Goal: Task Accomplishment & Management: Manage account settings

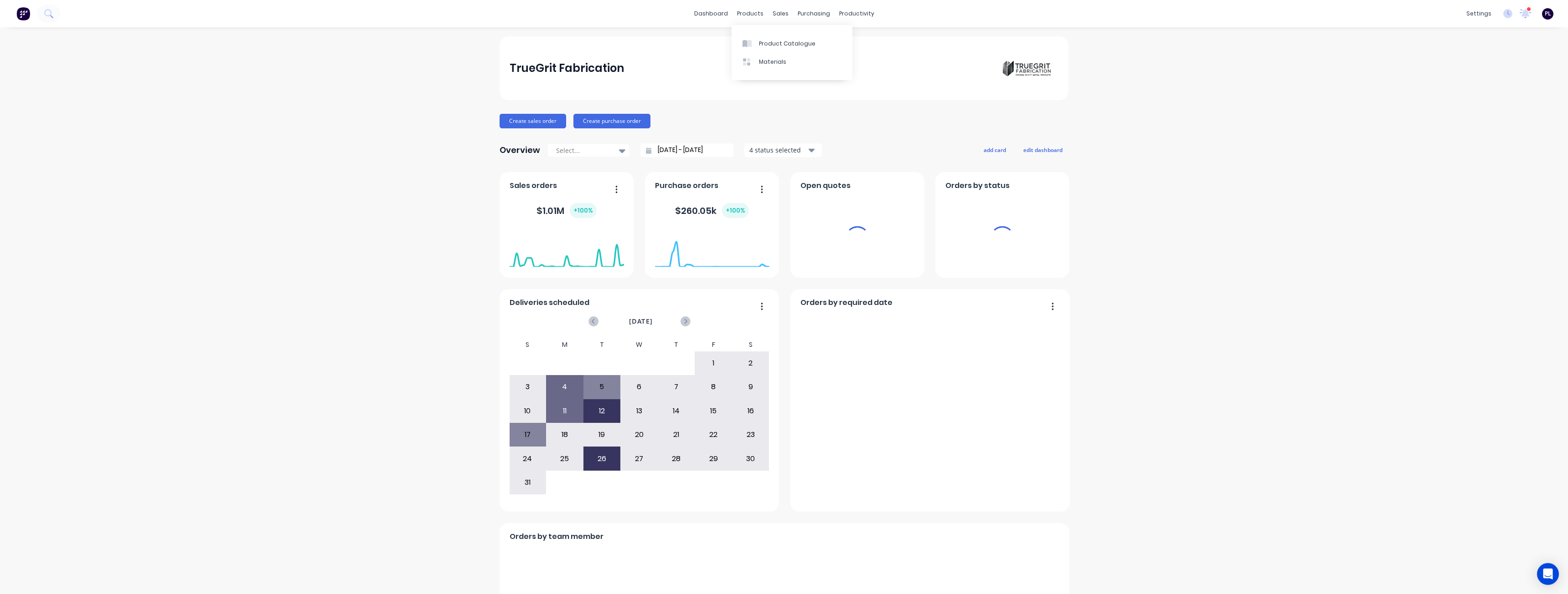
click at [25, 22] on div at bounding box center [17, 17] width 14 height 8
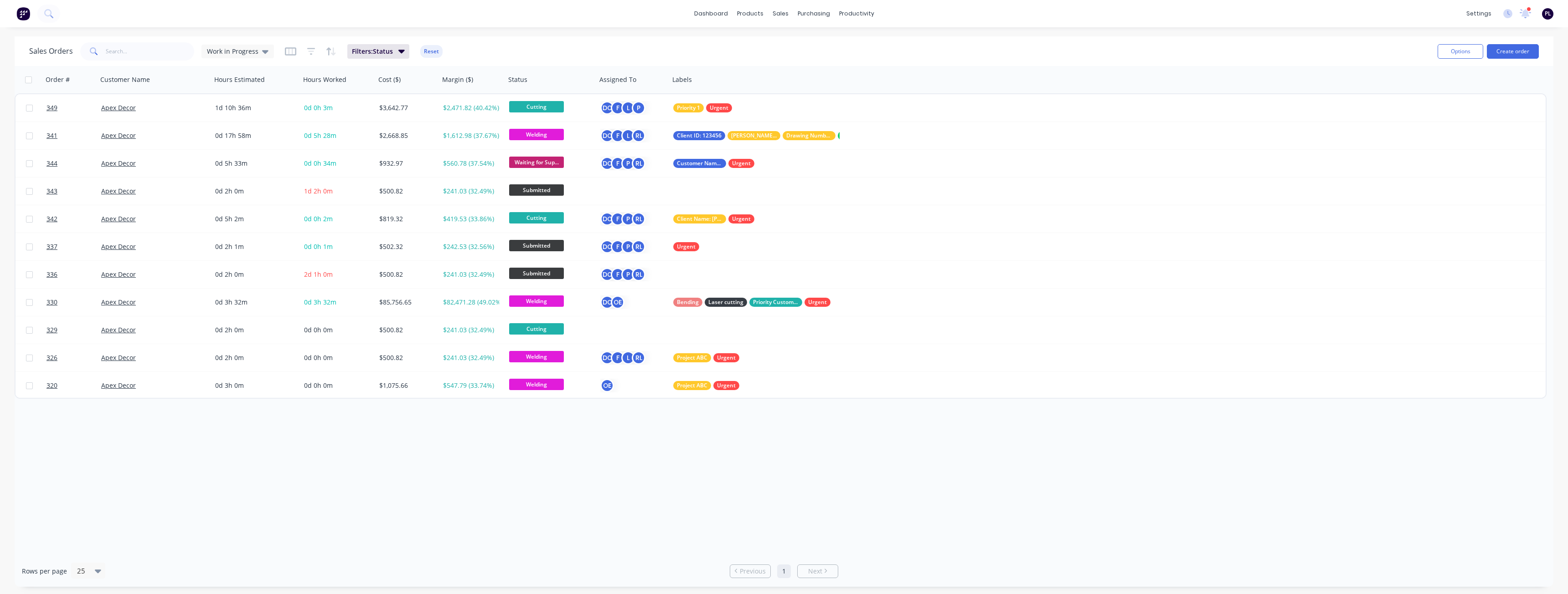
click at [176, 480] on div "Order # Customer Name Hours Estimated Hours Worked Cost ($) Margin ($) Status A…" at bounding box center [784, 311] width 1539 height 490
click at [1522, 52] on button "Create order" at bounding box center [1513, 51] width 52 height 14
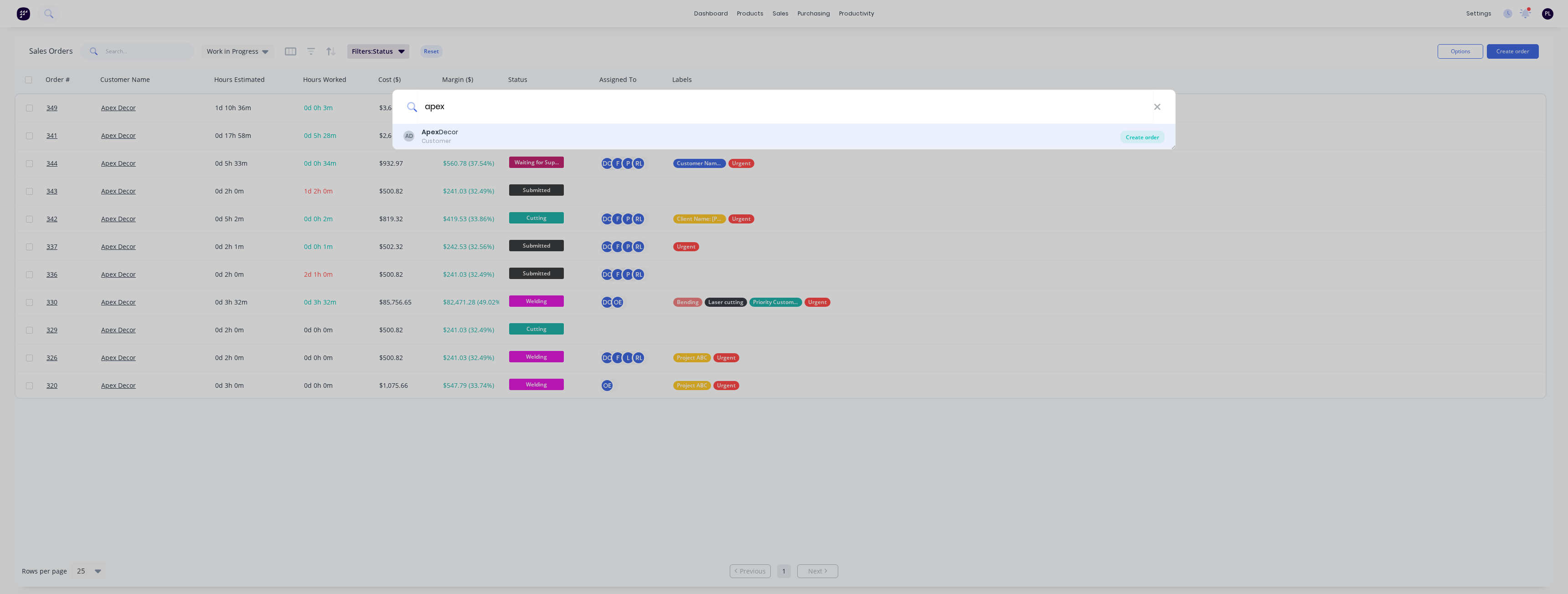
type input "apex"
click at [1145, 133] on div "Create order" at bounding box center [1142, 137] width 44 height 13
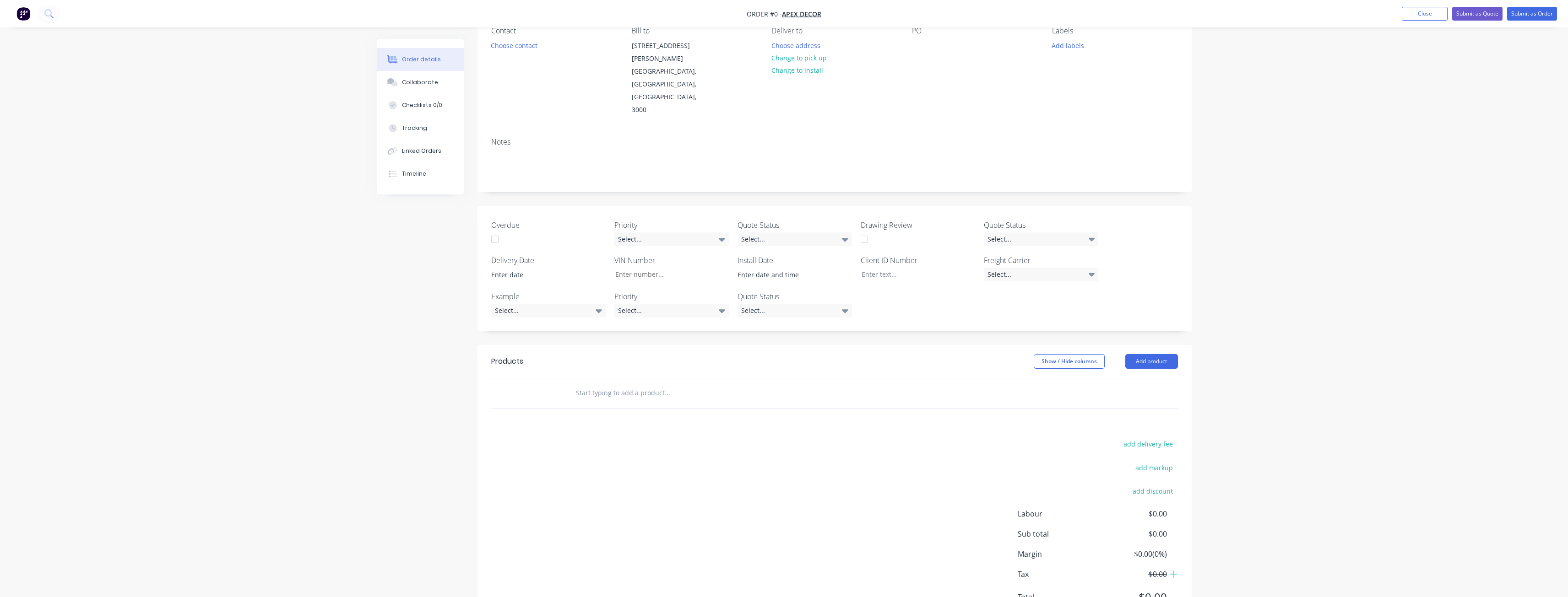
scroll to position [95, 0]
drag, startPoint x: 630, startPoint y: 360, endPoint x: 632, endPoint y: 355, distance: 5.4
click at [630, 372] on div at bounding box center [729, 387] width 330 height 30
click at [634, 378] on input "text" at bounding box center [666, 387] width 183 height 18
type input "screws"
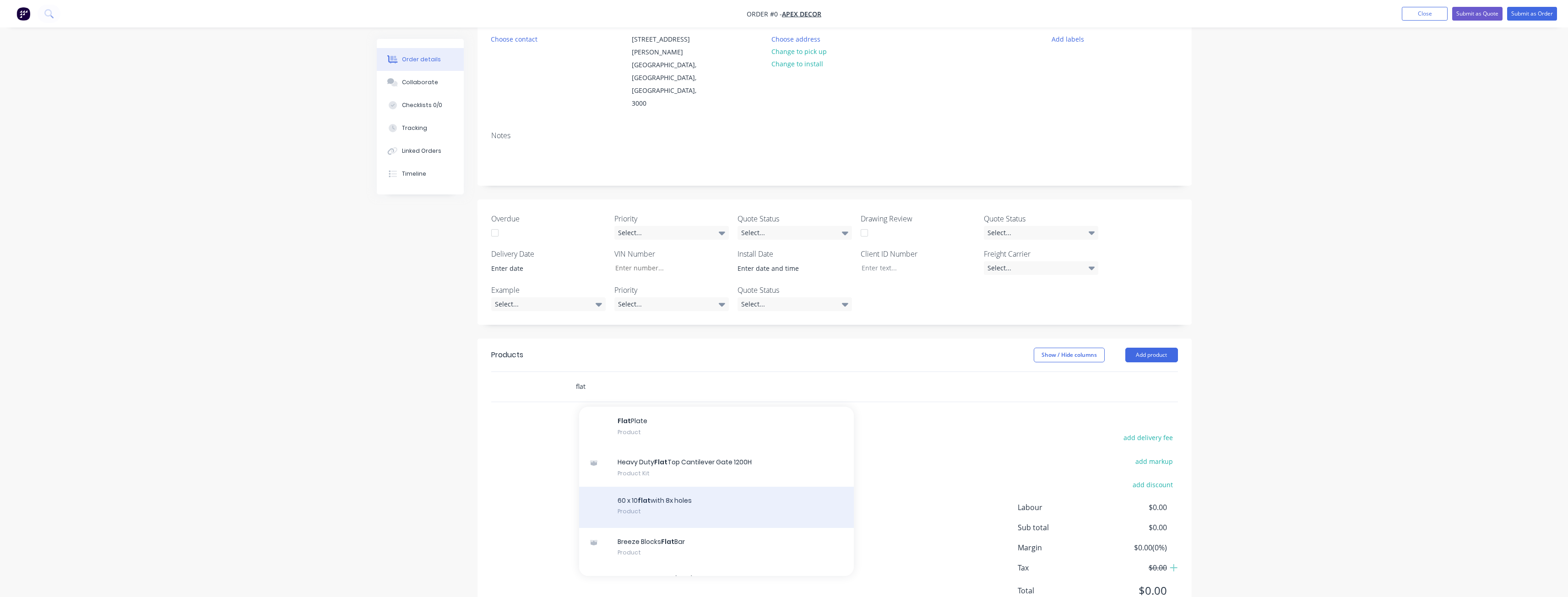
scroll to position [412, 0]
type input "flat"
click at [666, 489] on div "60 x 10 flat with 8x holes Product" at bounding box center [716, 509] width 275 height 41
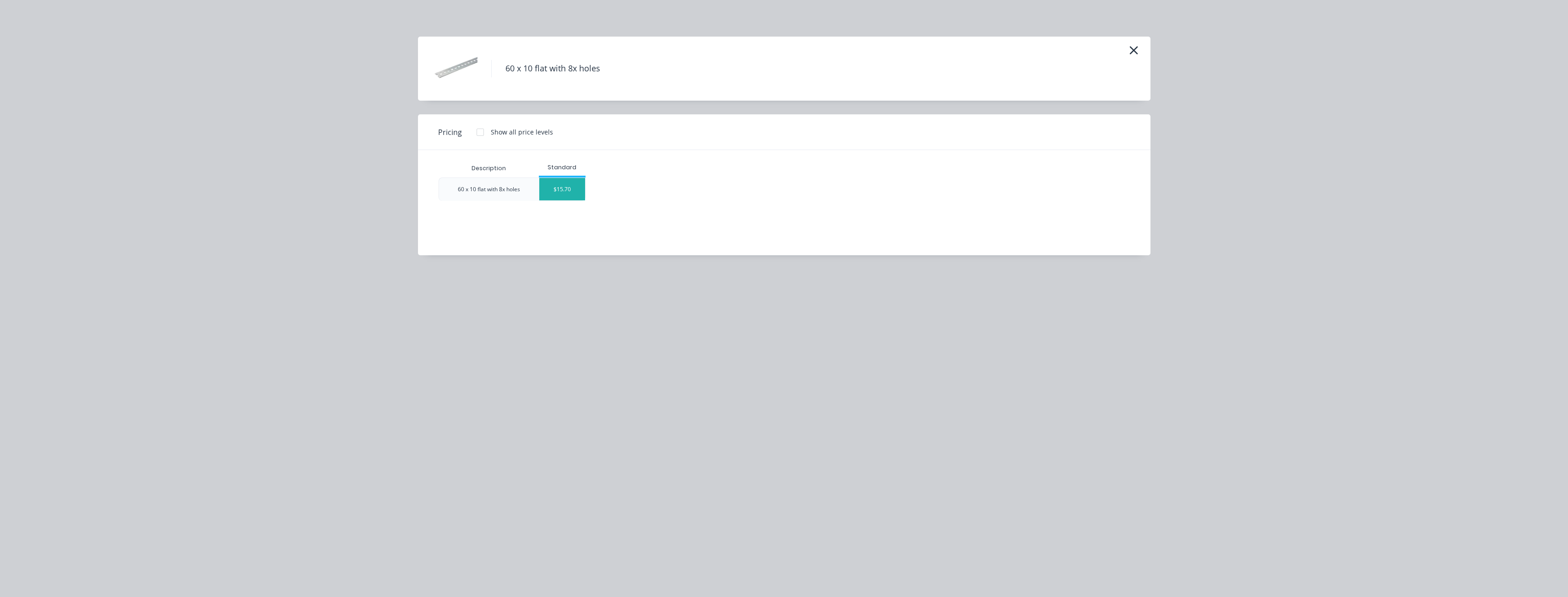
click at [554, 182] on div "$15.70" at bounding box center [562, 189] width 46 height 23
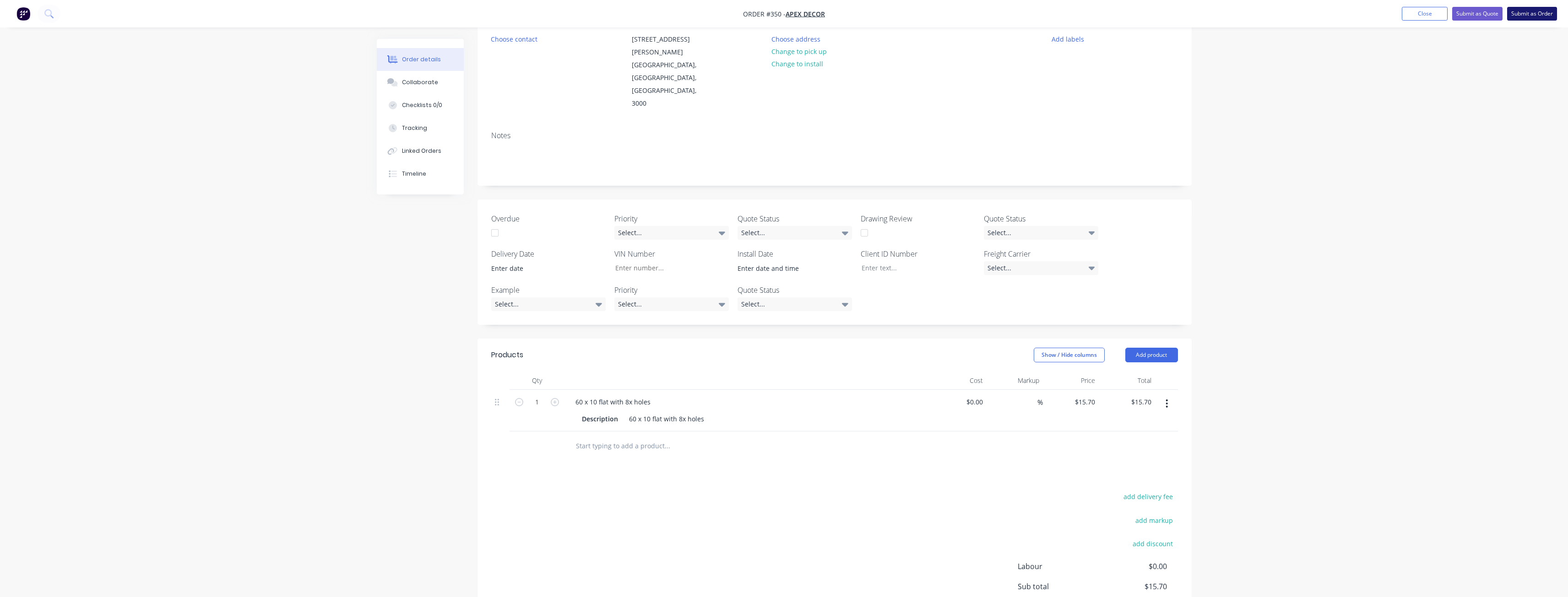
click at [1532, 15] on button "Submit as Order" at bounding box center [1532, 13] width 50 height 14
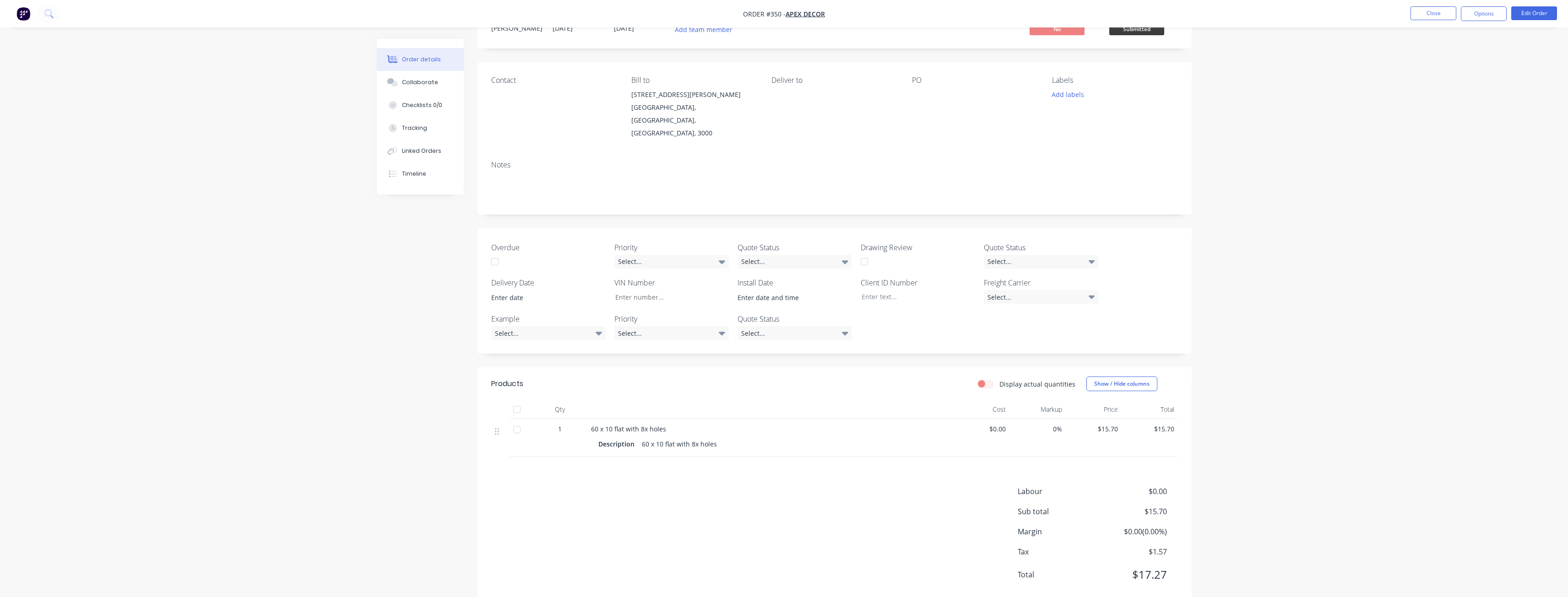
scroll to position [39, 0]
drag, startPoint x: 990, startPoint y: 362, endPoint x: 982, endPoint y: 363, distance: 8.1
click at [1000, 379] on label "Display actual quantities" at bounding box center [1038, 384] width 76 height 9
click at [985, 379] on input "Display actual quantities" at bounding box center [982, 384] width 7 height 9
click at [1000, 379] on label "Display actual quantities" at bounding box center [1038, 384] width 76 height 9
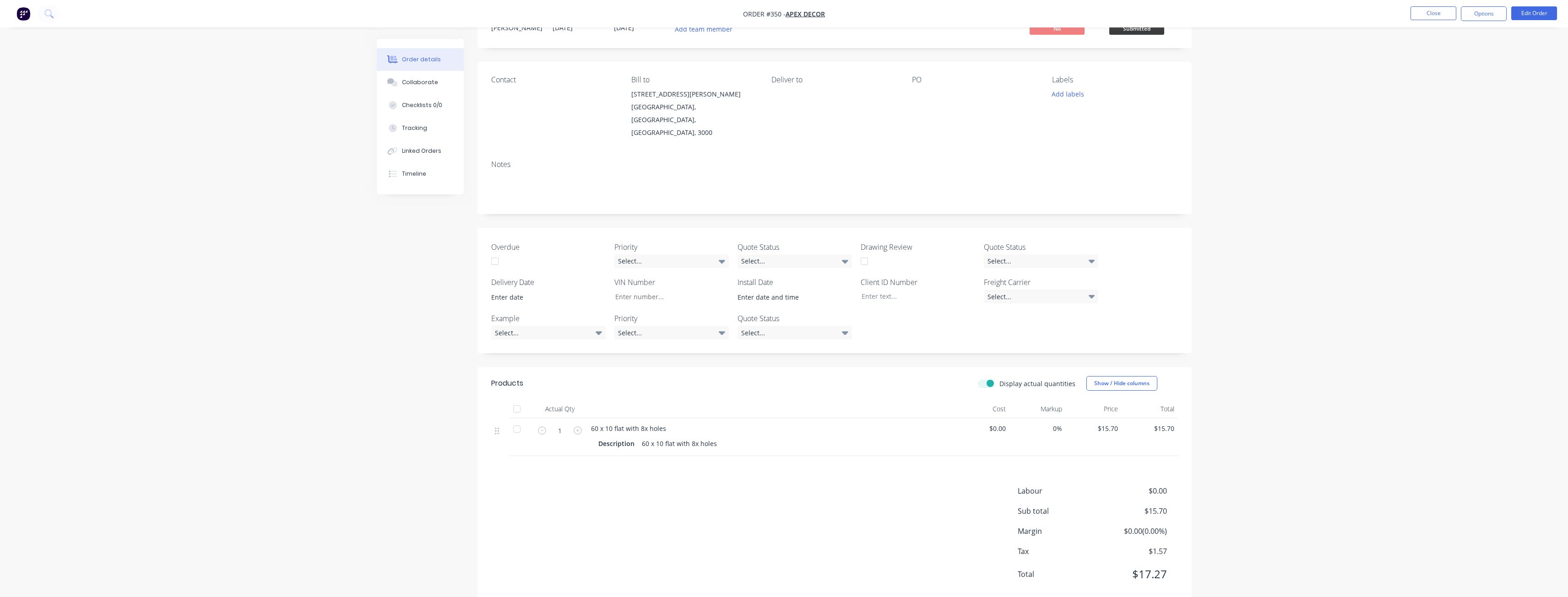
click at [985, 379] on input "Display actual quantities" at bounding box center [982, 384] width 7 height 9
click at [1000, 379] on label "Display actual quantities" at bounding box center [1038, 384] width 76 height 9
click at [985, 379] on input "Display actual quantities" at bounding box center [982, 384] width 7 height 9
click at [989, 379] on div "Display actual quantities" at bounding box center [1027, 384] width 98 height 9
click at [990, 376] on div "Display actual quantities Show / Hide columns" at bounding box center [907, 384] width 541 height 15
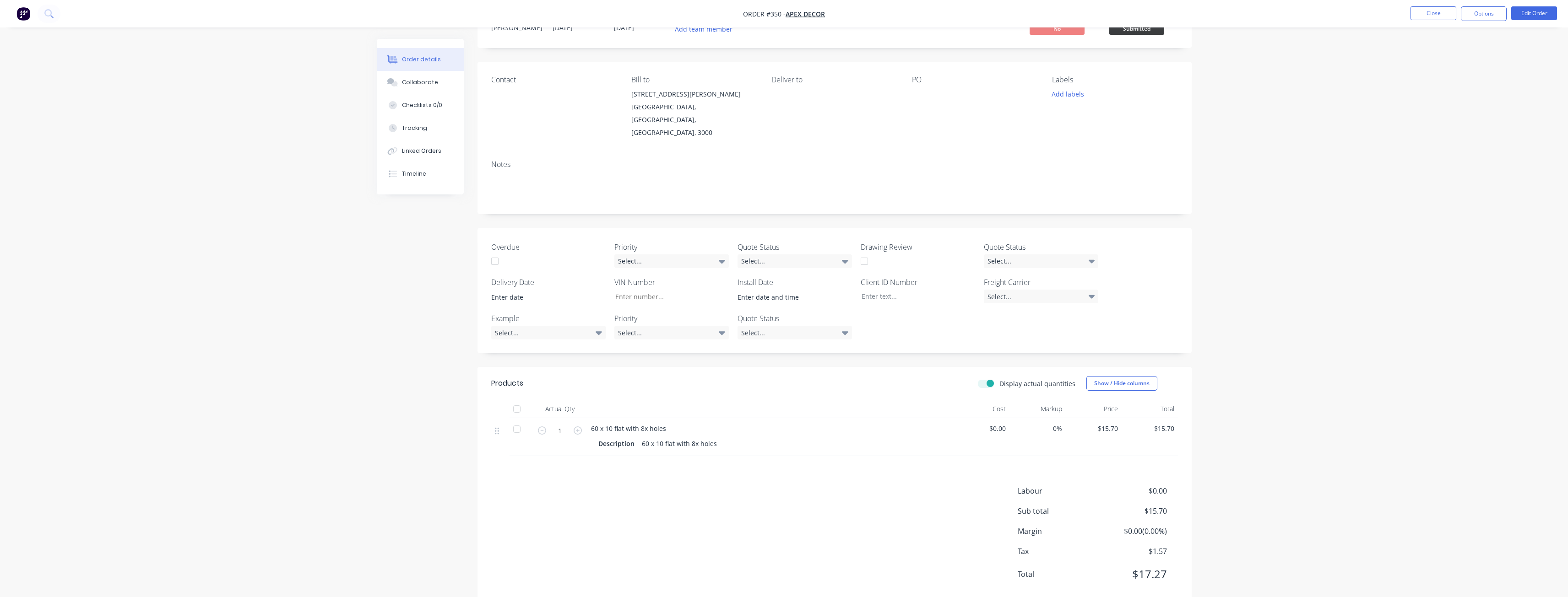
click at [1000, 379] on label "Display actual quantities" at bounding box center [1038, 384] width 76 height 9
click at [985, 379] on input "Display actual quantities" at bounding box center [982, 384] width 7 height 9
checkbox input "false"
drag, startPoint x: 572, startPoint y: 387, endPoint x: 554, endPoint y: 384, distance: 18.2
click at [577, 400] on div "Qty" at bounding box center [559, 409] width 55 height 18
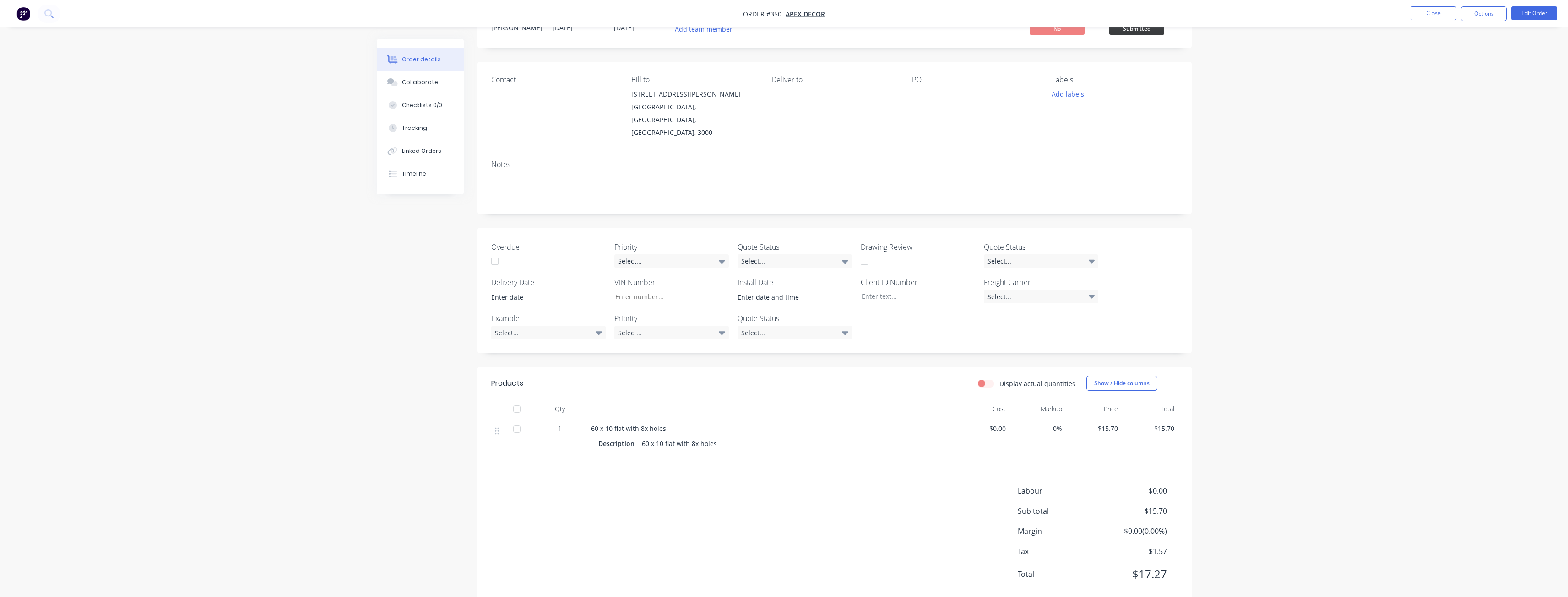
click at [588, 419] on div "60 x 10 flat with 8x holes Description 60 x 10 flat with 8x holes" at bounding box center [771, 438] width 366 height 38
click at [746, 435] on div "60 x 10 flat with 8x holes Description 60 x 10 flat with 8x holes" at bounding box center [771, 438] width 366 height 38
click at [1526, 15] on button "Edit Order" at bounding box center [1534, 13] width 46 height 14
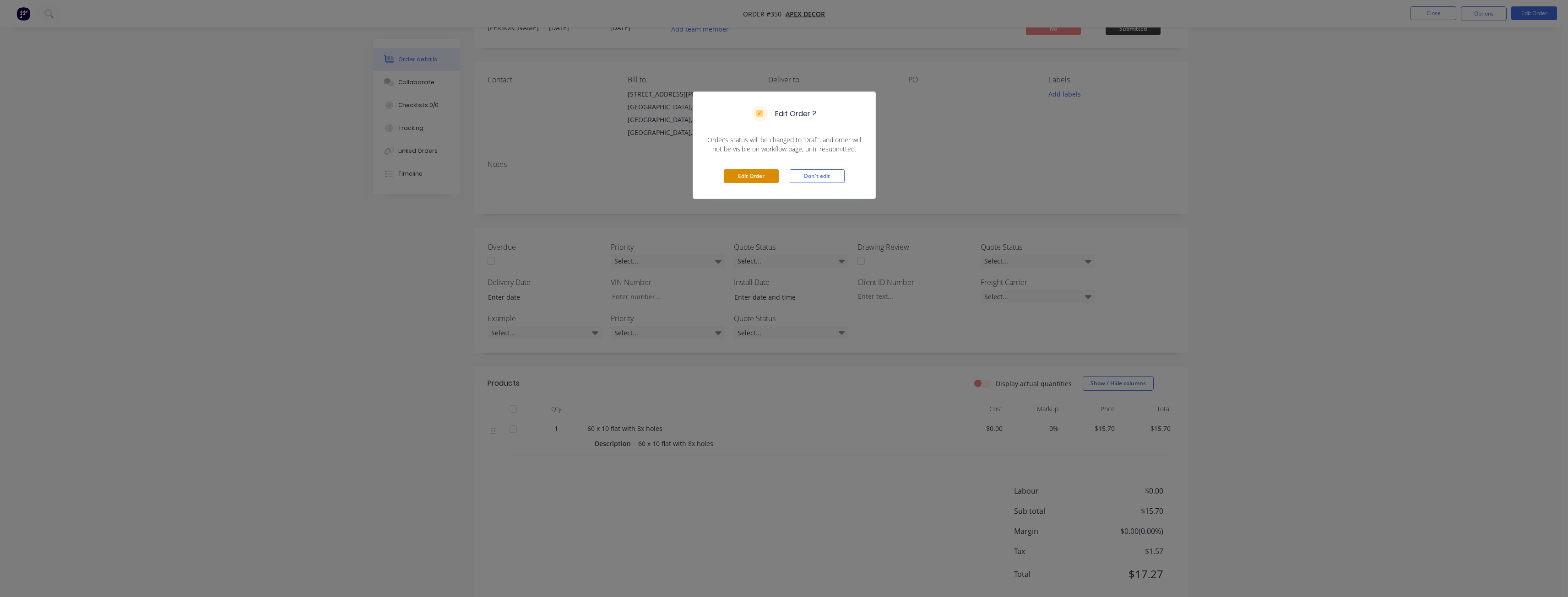
click at [765, 174] on button "Edit Order" at bounding box center [751, 176] width 55 height 14
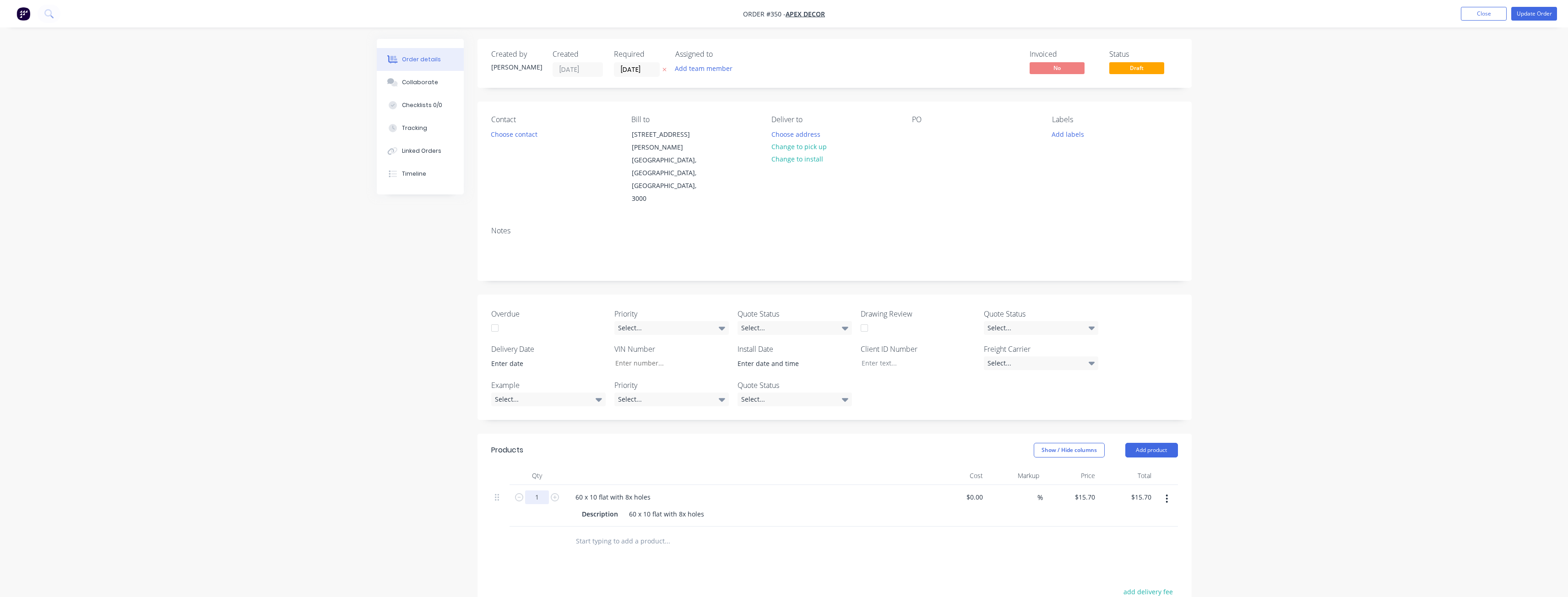
click at [536, 491] on input "1" at bounding box center [537, 497] width 24 height 14
type input "10"
type input "$157.00"
drag, startPoint x: 1470, startPoint y: 398, endPoint x: 1503, endPoint y: 274, distance: 128.3
click at [1470, 398] on div "Order details Collaborate Checklists 0/0 Tracking Linked Orders Timeline Order …" at bounding box center [784, 395] width 1568 height 790
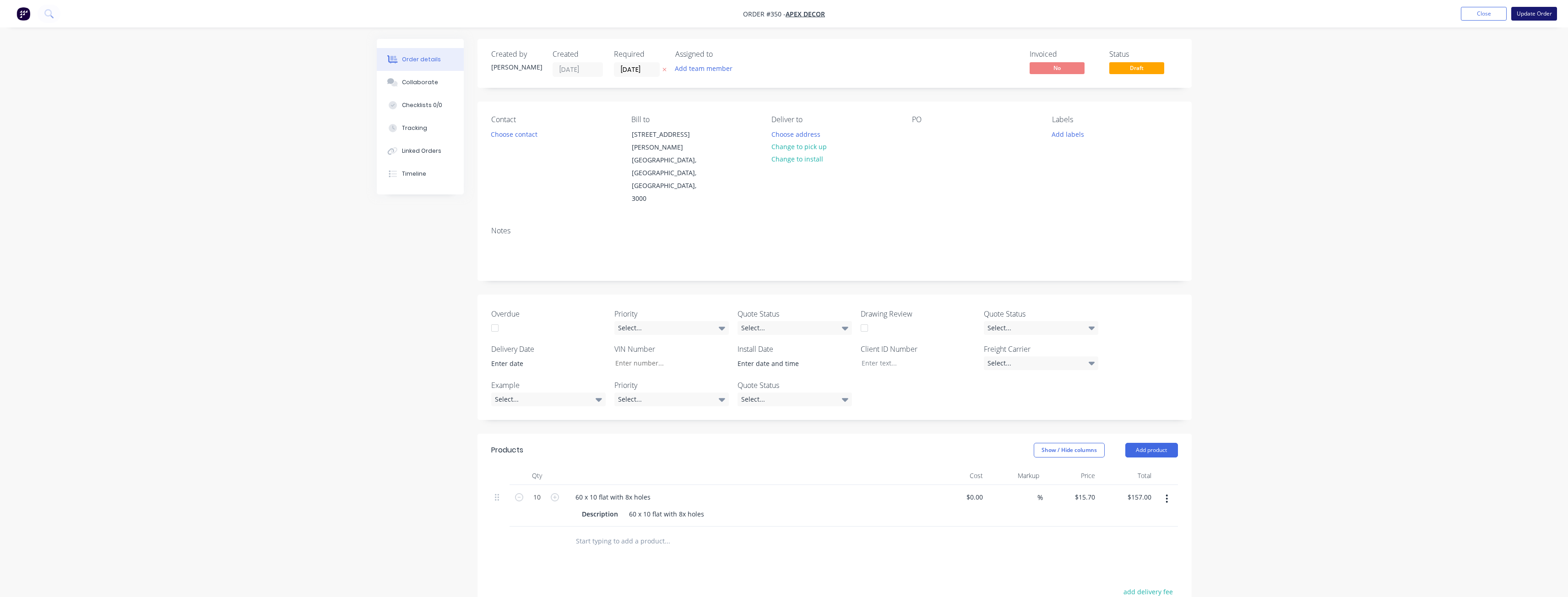
click at [1530, 17] on button "Update Order" at bounding box center [1534, 13] width 46 height 14
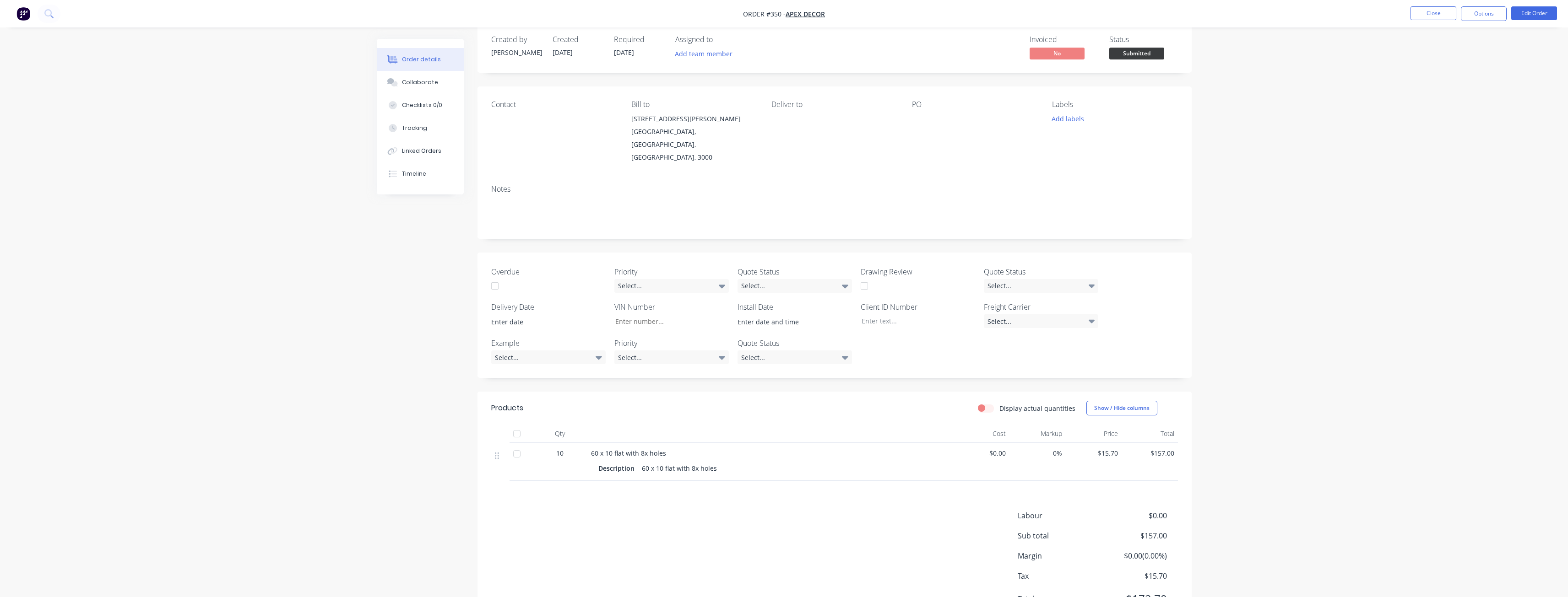
scroll to position [39, 0]
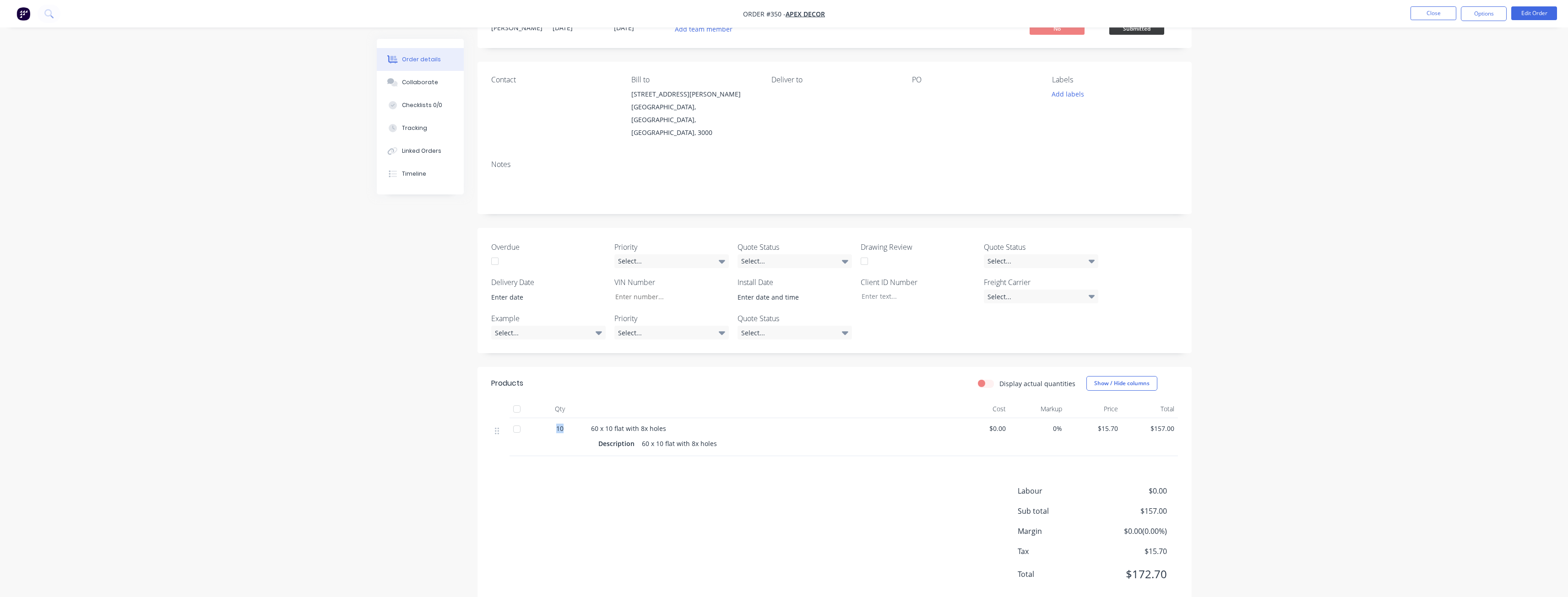
drag, startPoint x: 567, startPoint y: 413, endPoint x: 554, endPoint y: 406, distance: 14.8
click at [554, 419] on div "10" at bounding box center [559, 438] width 55 height 38
click at [572, 429] on div "10" at bounding box center [559, 438] width 55 height 38
click at [554, 424] on div "10" at bounding box center [559, 428] width 47 height 9
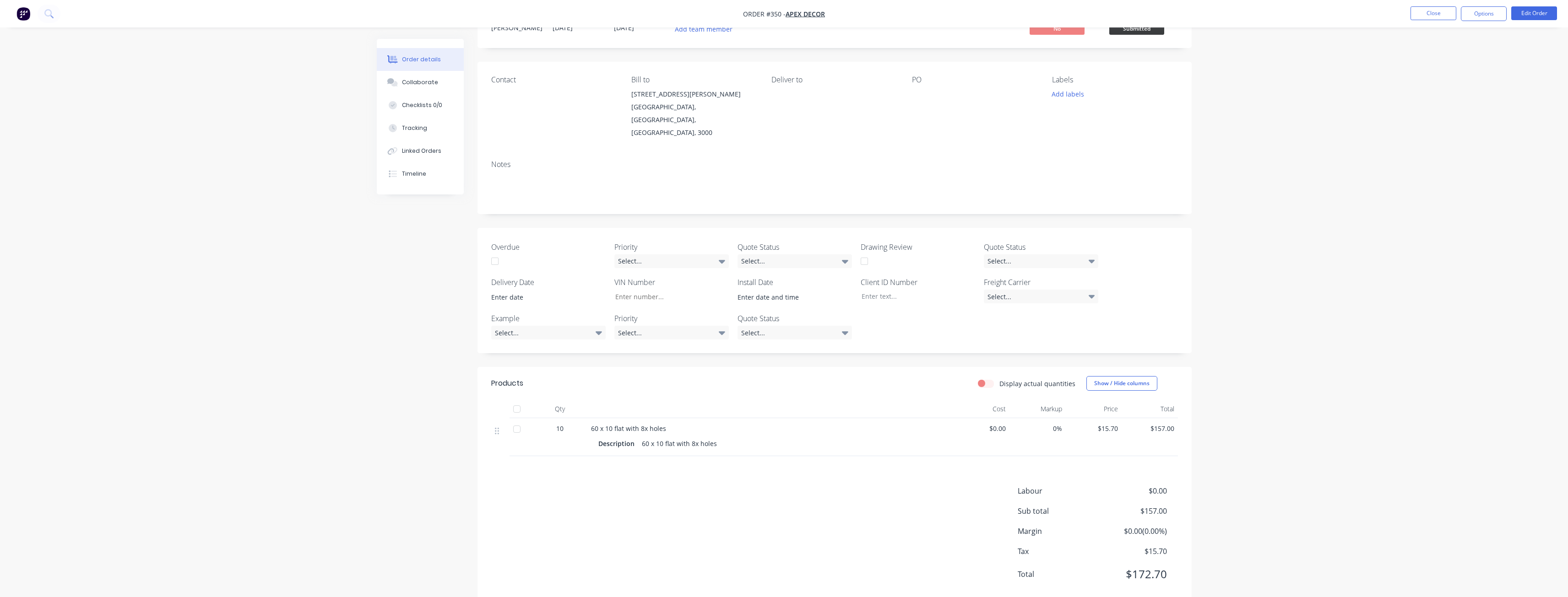
click at [1000, 379] on label "Display actual quantities" at bounding box center [1038, 384] width 76 height 9
click at [985, 379] on input "Display actual quantities" at bounding box center [982, 384] width 7 height 9
checkbox input "true"
click at [564, 424] on input "10" at bounding box center [560, 430] width 24 height 14
type input "5"
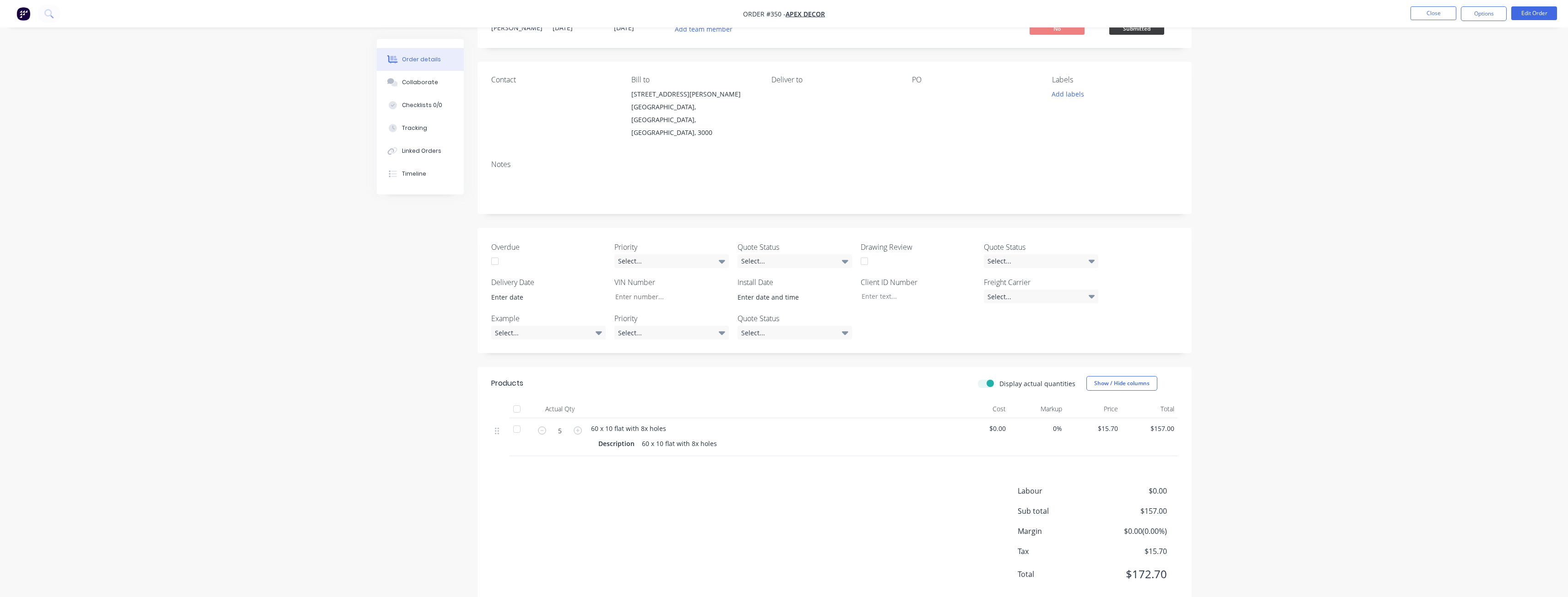
click at [768, 400] on div at bounding box center [771, 409] width 366 height 18
click at [1000, 379] on label "Display actual quantities" at bounding box center [1038, 384] width 76 height 9
click at [985, 379] on input "Display actual quantities" at bounding box center [982, 384] width 7 height 9
click at [1000, 379] on label "Display actual quantities" at bounding box center [1038, 384] width 76 height 9
click at [985, 379] on input "Display actual quantities" at bounding box center [982, 384] width 7 height 9
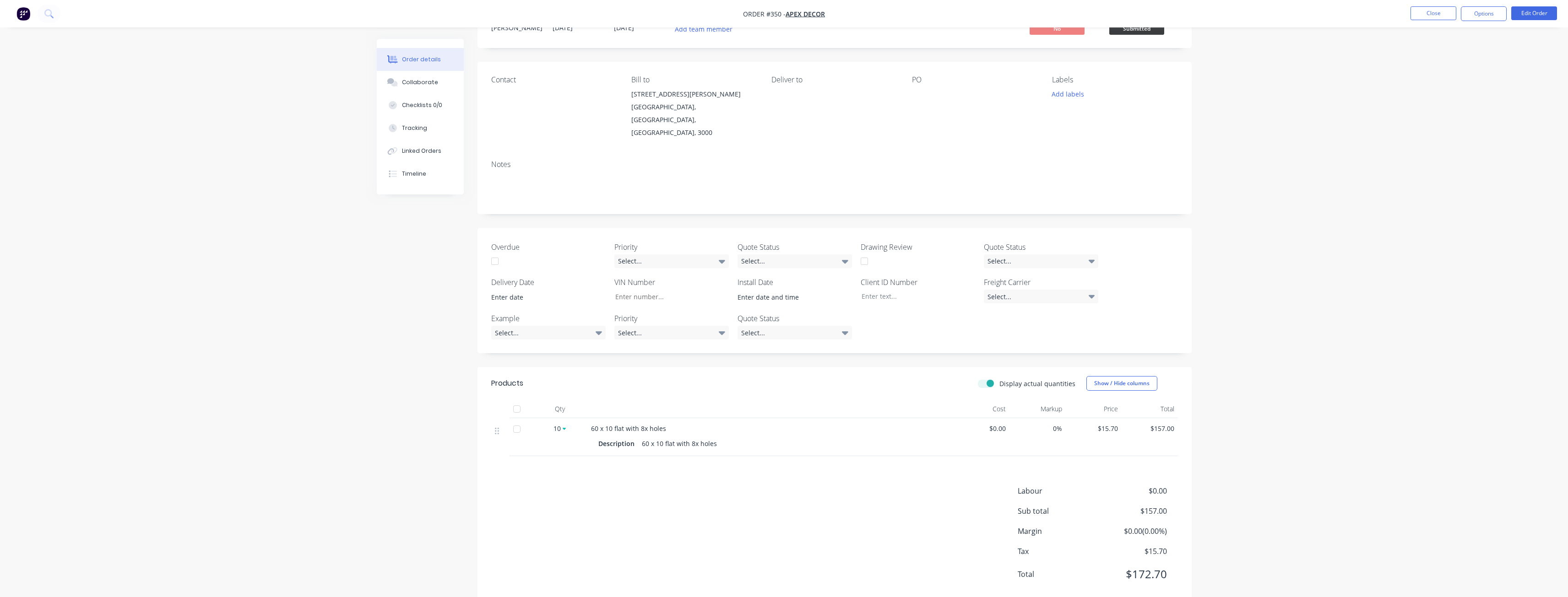
checkbox input "true"
drag, startPoint x: 1069, startPoint y: 513, endPoint x: 1156, endPoint y: 518, distance: 87.1
click at [1156, 518] on div "Labour $0.00 Sub total $157.00 Margin $0.00 ( 0.00 %) Tax $15.70 Total $172.70" at bounding box center [835, 539] width 687 height 106
click at [1529, 28] on div "Order details Collaborate Checklists 0/0 Tracking Linked Orders Timeline Order …" at bounding box center [784, 290] width 1568 height 659
click at [1541, 17] on button "Edit Order" at bounding box center [1534, 13] width 46 height 14
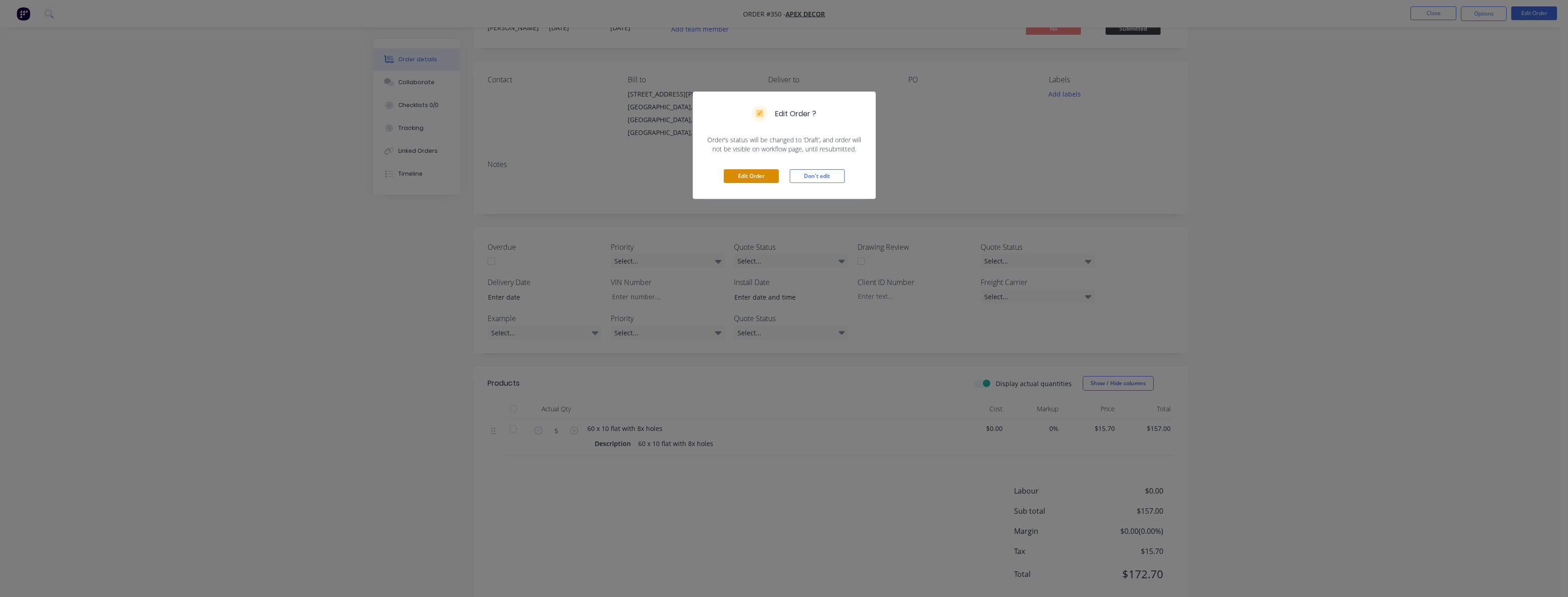
drag, startPoint x: 745, startPoint y: 175, endPoint x: 741, endPoint y: 178, distance: 5.0
click at [746, 175] on button "Edit Order" at bounding box center [751, 176] width 55 height 14
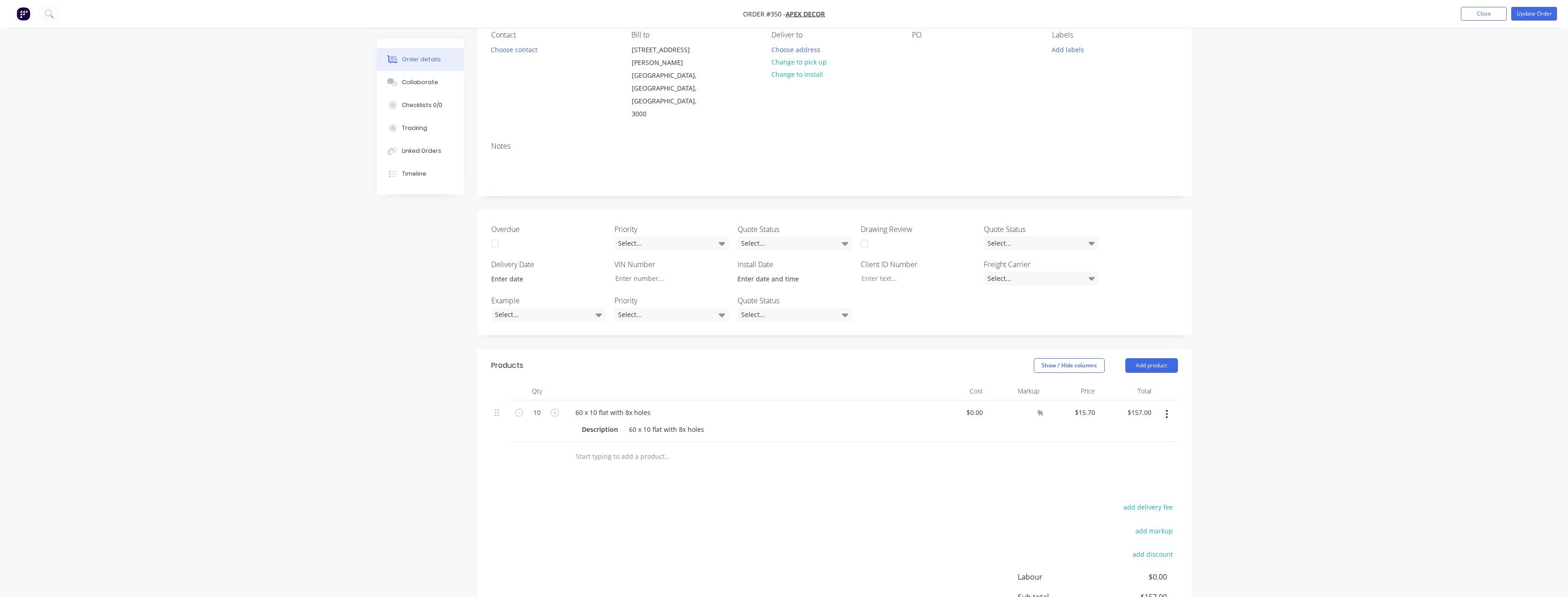
scroll to position [92, 0]
click at [978, 399] on input "0" at bounding box center [976, 406] width 21 height 13
type input "$100.00"
type input "$1,000.00"
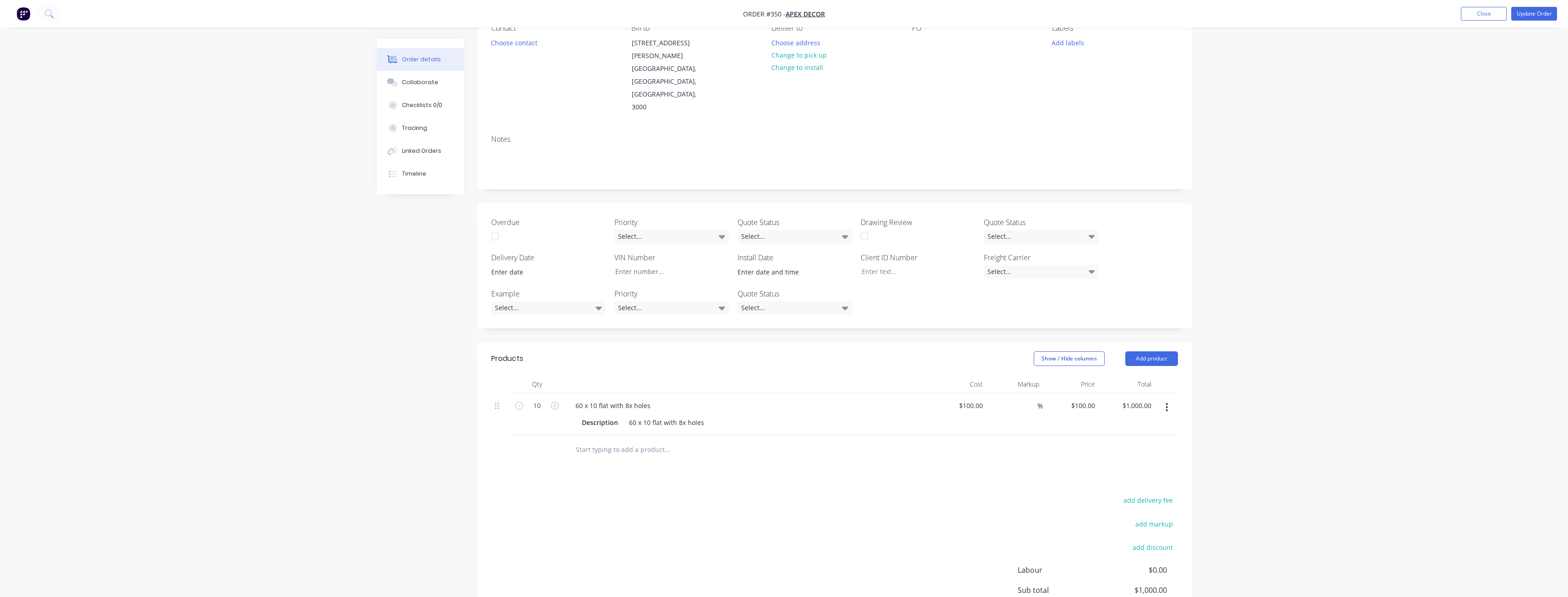
click at [1003, 430] on div "Products Show / Hide columns Add product Qty Cost Markup Price Total 10 60 x 10…" at bounding box center [835, 513] width 714 height 342
click at [1025, 399] on div "%" at bounding box center [1033, 406] width 20 height 13
type input "50"
type input "$150.00"
type input "$1,500.00"
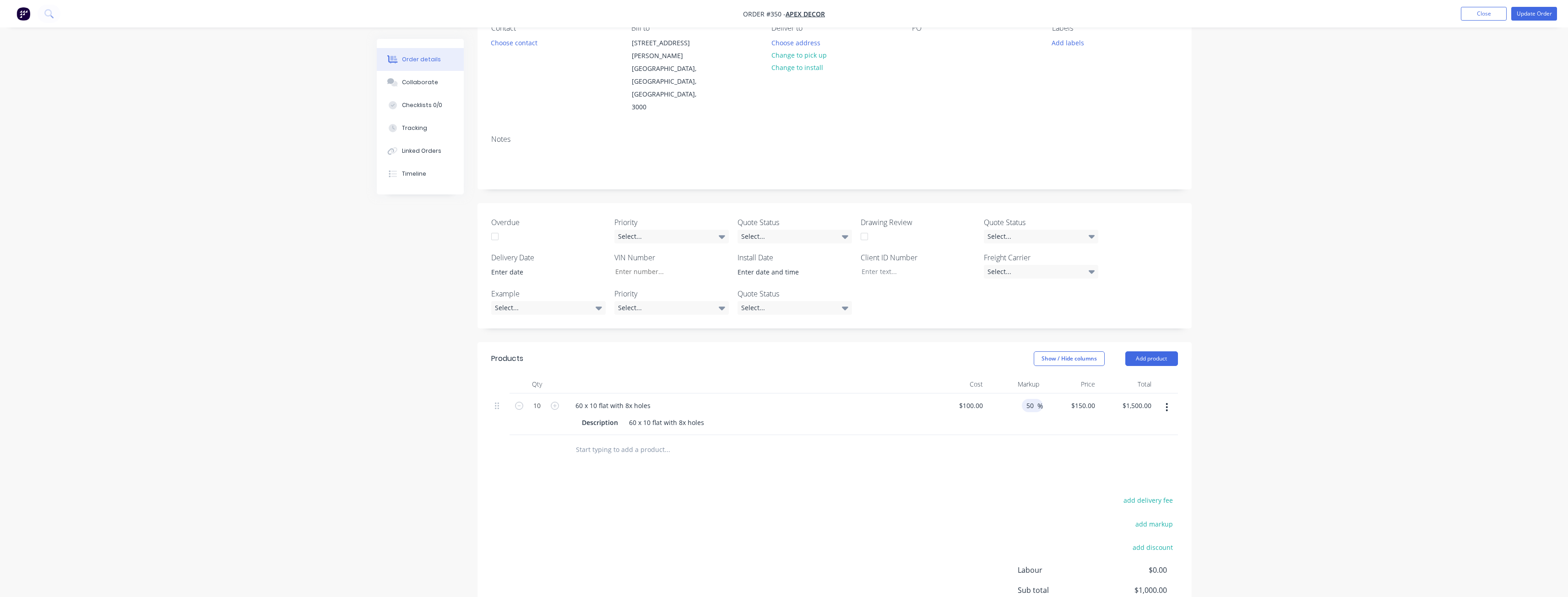
click at [1024, 435] on div at bounding box center [835, 450] width 687 height 30
click at [1545, 12] on button "Update Order" at bounding box center [1534, 13] width 46 height 14
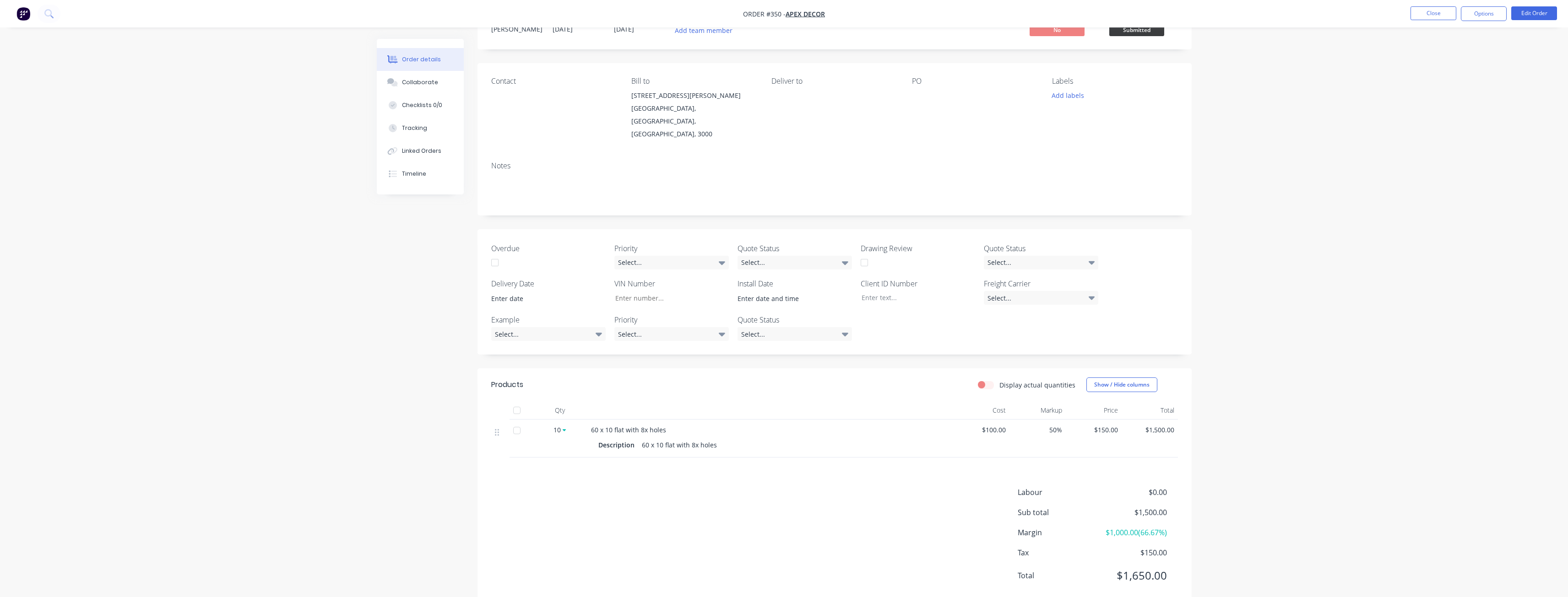
scroll to position [39, 0]
click at [1000, 379] on label "Display actual quantities" at bounding box center [1038, 384] width 76 height 9
click at [985, 379] on input "Display actual quantities" at bounding box center [982, 384] width 7 height 9
checkbox input "true"
click at [565, 424] on input "5" at bounding box center [560, 430] width 24 height 14
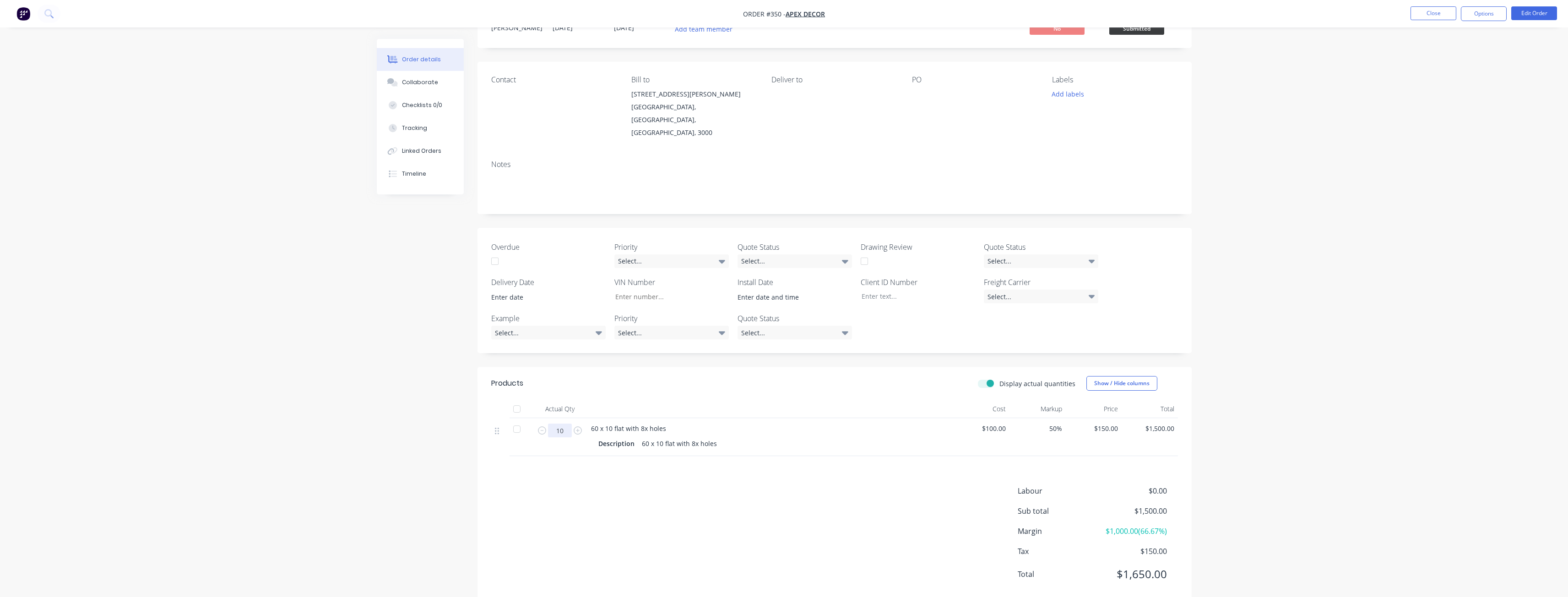
type input "10"
click at [784, 430] on div "60 x 10 flat with 8x holes Description 60 x 10 flat with 8x holes" at bounding box center [771, 438] width 366 height 38
click at [979, 376] on div "Display actual quantities Show / Hide columns" at bounding box center [907, 384] width 541 height 15
click at [1000, 379] on label "Display actual quantities" at bounding box center [1038, 384] width 76 height 9
click at [985, 379] on input "Display actual quantities" at bounding box center [982, 384] width 7 height 9
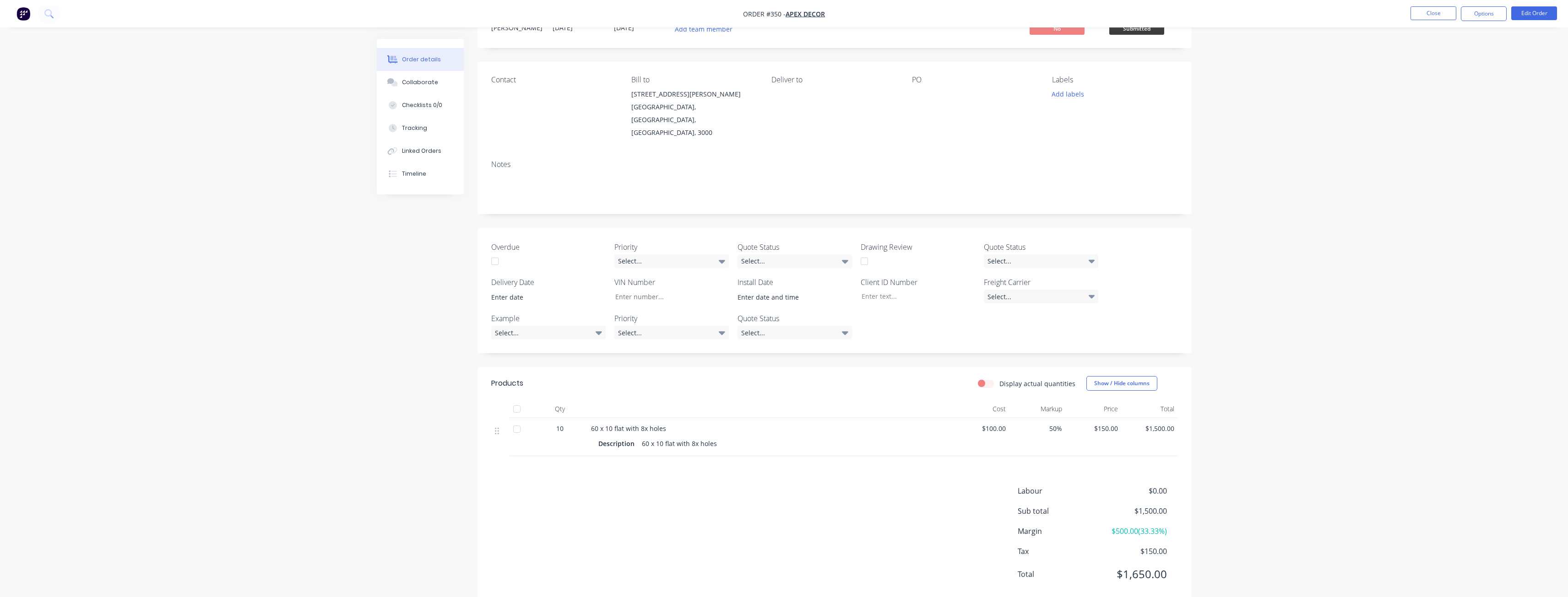
click at [990, 379] on div "Display actual quantities" at bounding box center [1027, 384] width 98 height 9
click at [1000, 379] on label "Display actual quantities" at bounding box center [1038, 384] width 76 height 9
click at [985, 379] on input "Display actual quantities" at bounding box center [982, 384] width 7 height 9
click at [1000, 379] on label "Display actual quantities" at bounding box center [1038, 384] width 76 height 9
click at [985, 379] on input "Display actual quantities" at bounding box center [982, 384] width 7 height 9
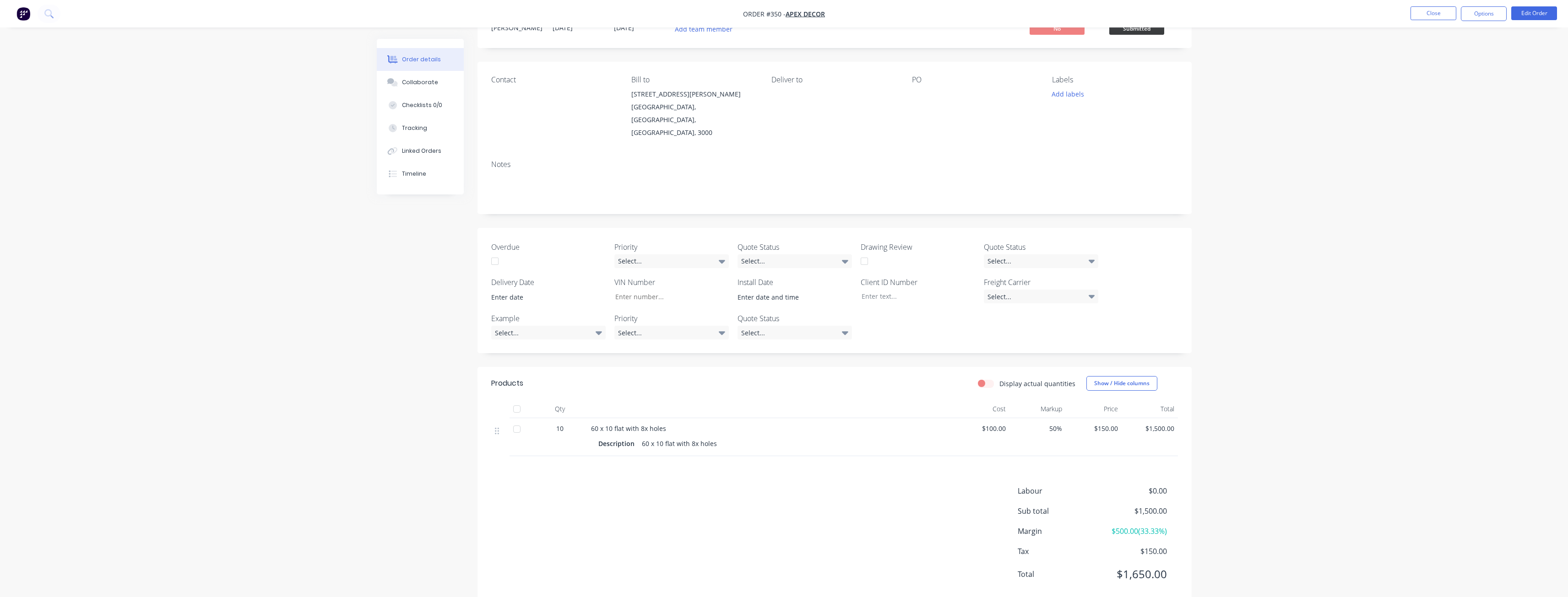
drag, startPoint x: 1017, startPoint y: 510, endPoint x: 1138, endPoint y: 515, distance: 121.1
click at [1140, 513] on div "Labour $0.00 Sub total $1,500.00 Margin $500.00 ( 33.33 %) Tax $150.00 Total $1…" at bounding box center [835, 539] width 687 height 106
click at [1127, 518] on div "Labour $0.00 Sub total $1,500.00 Margin $500.00 ( 33.33 %) Tax $150.00 Total $1…" at bounding box center [1098, 539] width 160 height 106
click at [1000, 379] on label "Display actual quantities" at bounding box center [1038, 384] width 76 height 9
click at [985, 379] on input "Display actual quantities" at bounding box center [982, 384] width 7 height 9
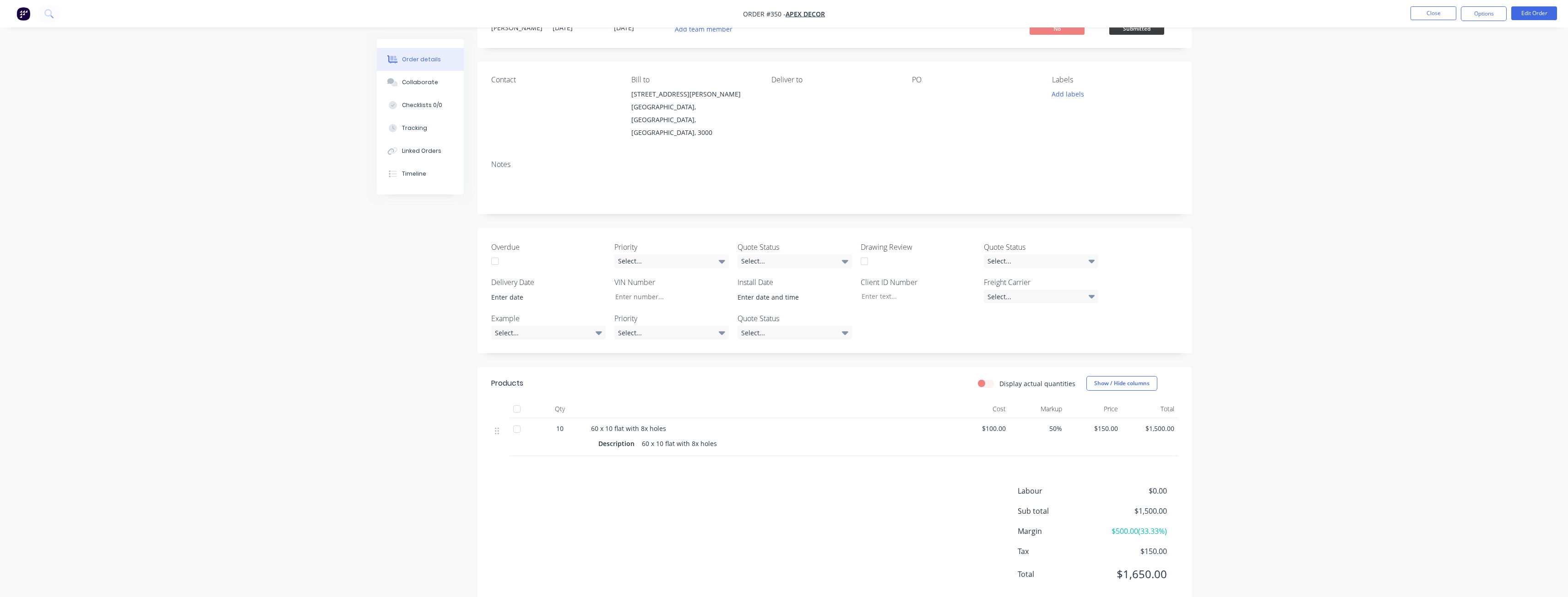
checkbox input "true"
click at [560, 424] on input "10" at bounding box center [560, 430] width 24 height 14
type input "5"
click at [1123, 546] on span "$150.00" at bounding box center [1132, 551] width 68 height 11
click at [1000, 379] on label "Display actual quantities" at bounding box center [1038, 384] width 76 height 9
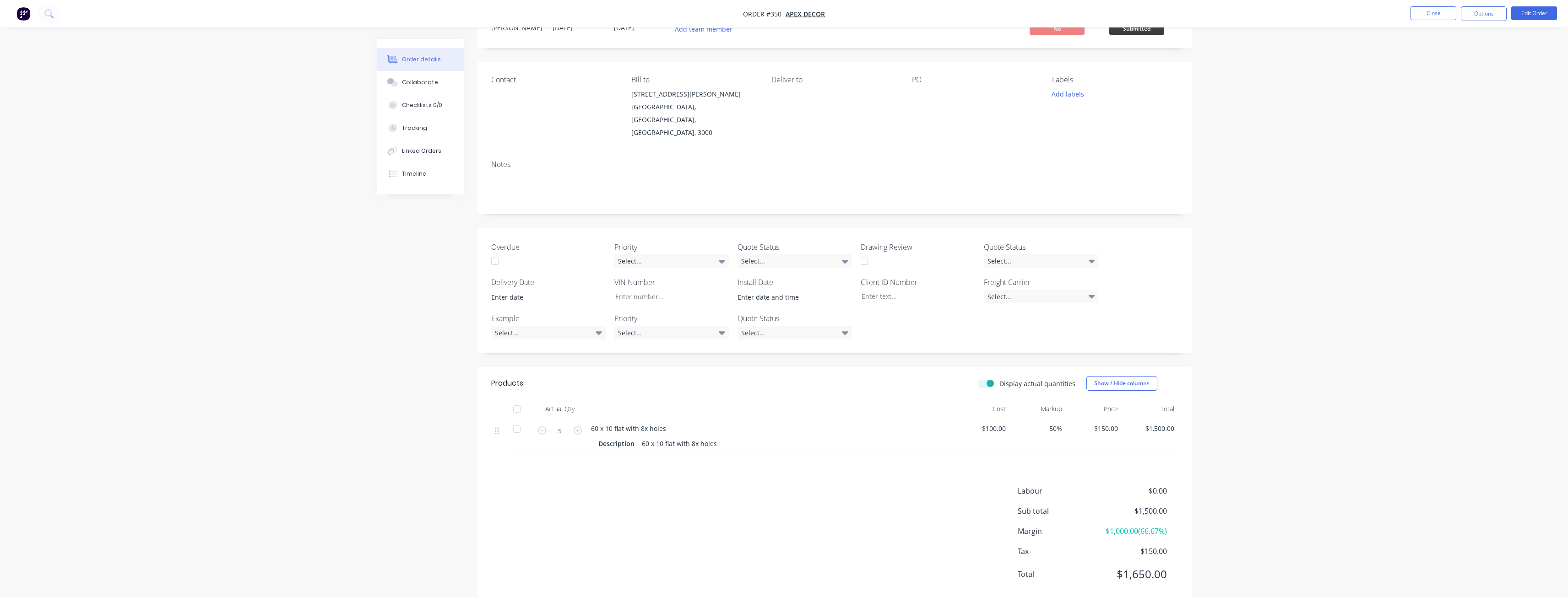
click at [985, 379] on input "Display actual quantities" at bounding box center [982, 384] width 7 height 9
drag, startPoint x: 553, startPoint y: 408, endPoint x: 560, endPoint y: 408, distance: 7.0
click at [560, 424] on span "10" at bounding box center [557, 428] width 7 height 9
drag, startPoint x: 586, startPoint y: 406, endPoint x: 684, endPoint y: 408, distance: 98.0
click at [684, 419] on div "10 60 x 10 flat with 8x holes Description 60 x 10 flat with 8x holes $100.00 50…" at bounding box center [835, 438] width 687 height 38
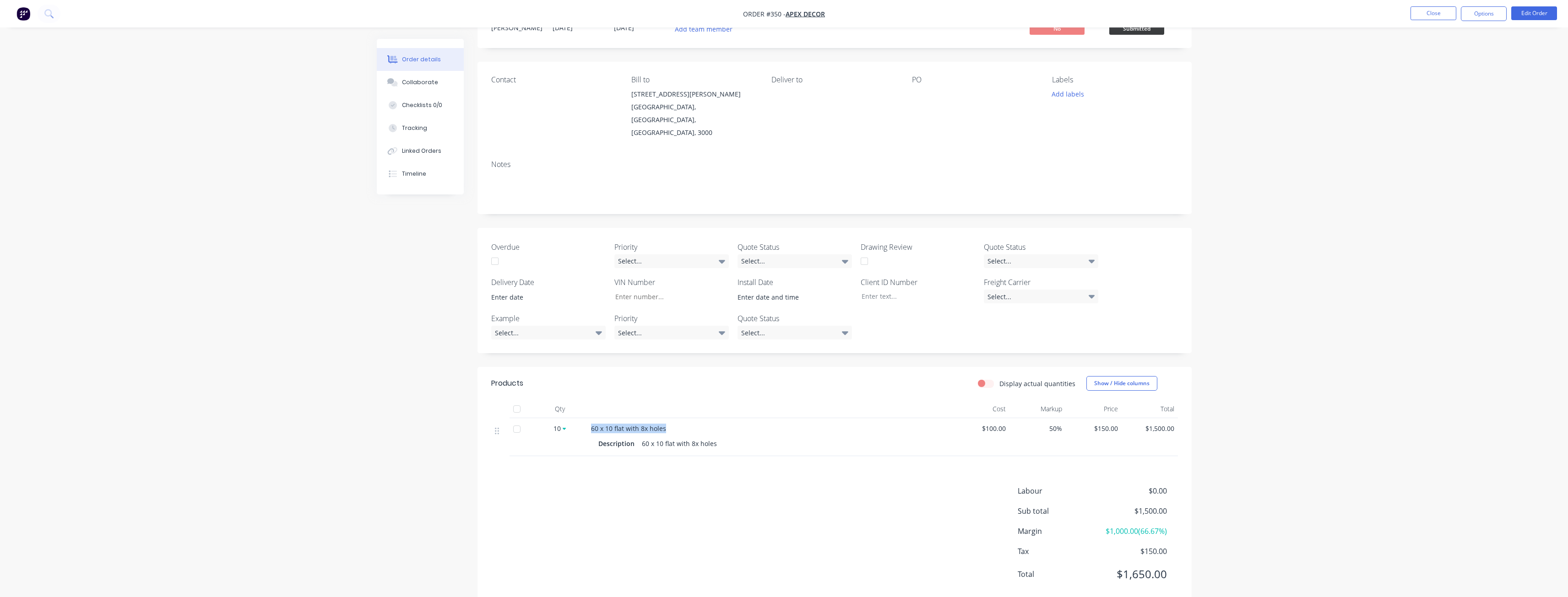
click at [684, 424] on div "60 x 10 flat with 8x holes" at bounding box center [771, 428] width 359 height 9
drag, startPoint x: 1028, startPoint y: 362, endPoint x: 1045, endPoint y: 364, distance: 17.1
click at [1045, 379] on label "Display actual quantities" at bounding box center [1038, 384] width 76 height 9
click at [1000, 379] on label "Display actual quantities" at bounding box center [1038, 384] width 76 height 9
click at [985, 379] on input "Display actual quantities" at bounding box center [982, 384] width 7 height 9
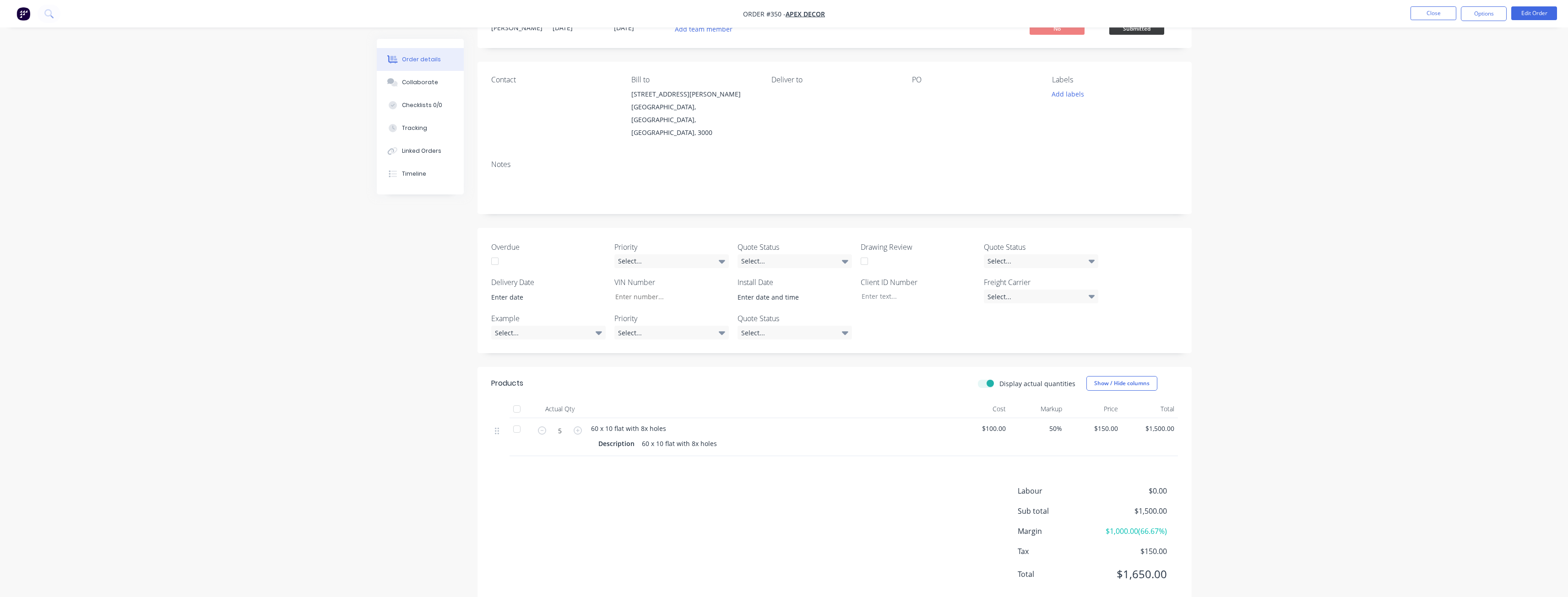
click at [1000, 379] on label "Display actual quantities" at bounding box center [1038, 384] width 76 height 9
click at [985, 379] on input "Display actual quantities" at bounding box center [982, 384] width 7 height 9
drag, startPoint x: 1100, startPoint y: 509, endPoint x: 1167, endPoint y: 513, distance: 67.1
click at [1167, 526] on div "Margin $1,000.00 ( 66.67 %)" at bounding box center [1098, 531] width 160 height 11
click at [961, 502] on div "Labour $0.00 Sub total $1,500.00 Margin $1,000.00 ( 66.67 %) Tax $150.00 Total …" at bounding box center [835, 539] width 687 height 106
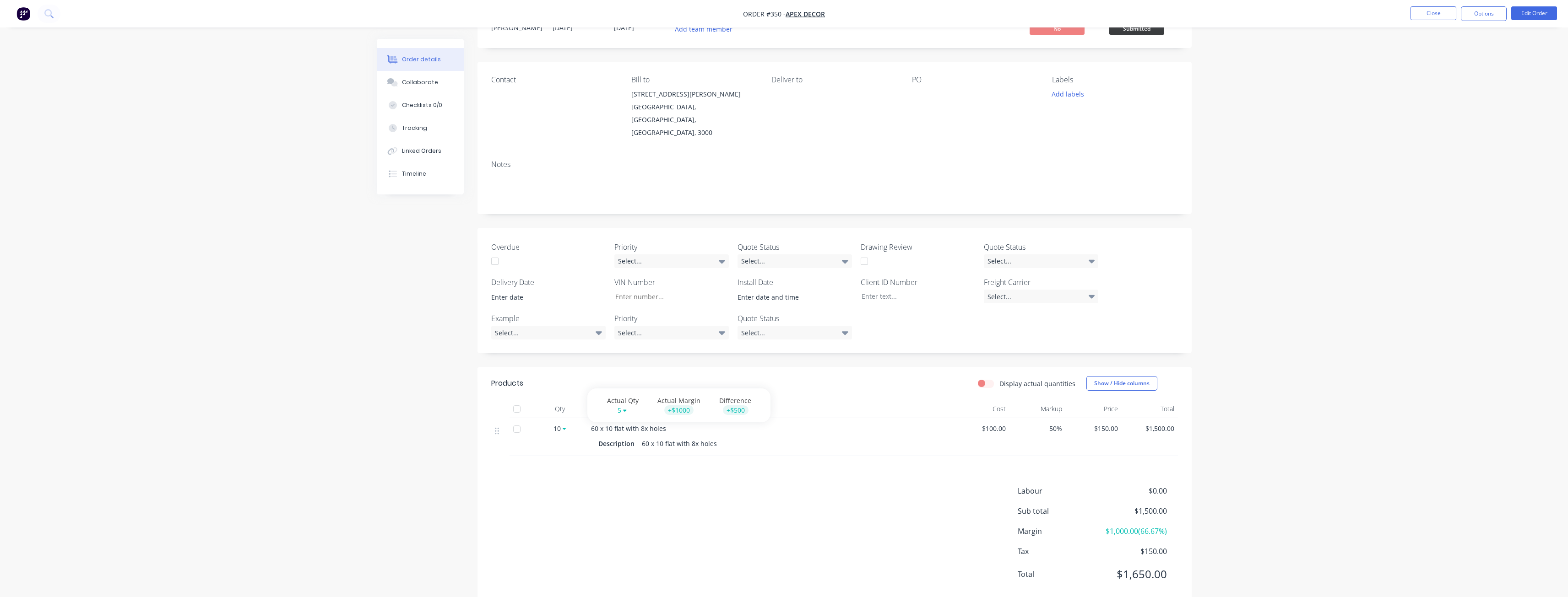
click at [579, 400] on div "Qty" at bounding box center [559, 409] width 55 height 18
click at [570, 486] on div "Labour $0.00 Sub total $1,500.00 Margin $1,000.00 ( 66.67 %) Tax $150.00 Total …" at bounding box center [835, 539] width 687 height 106
click at [1000, 379] on label "Display actual quantities" at bounding box center [1038, 384] width 76 height 9
click at [985, 379] on input "Display actual quantities" at bounding box center [982, 384] width 7 height 9
checkbox input "true"
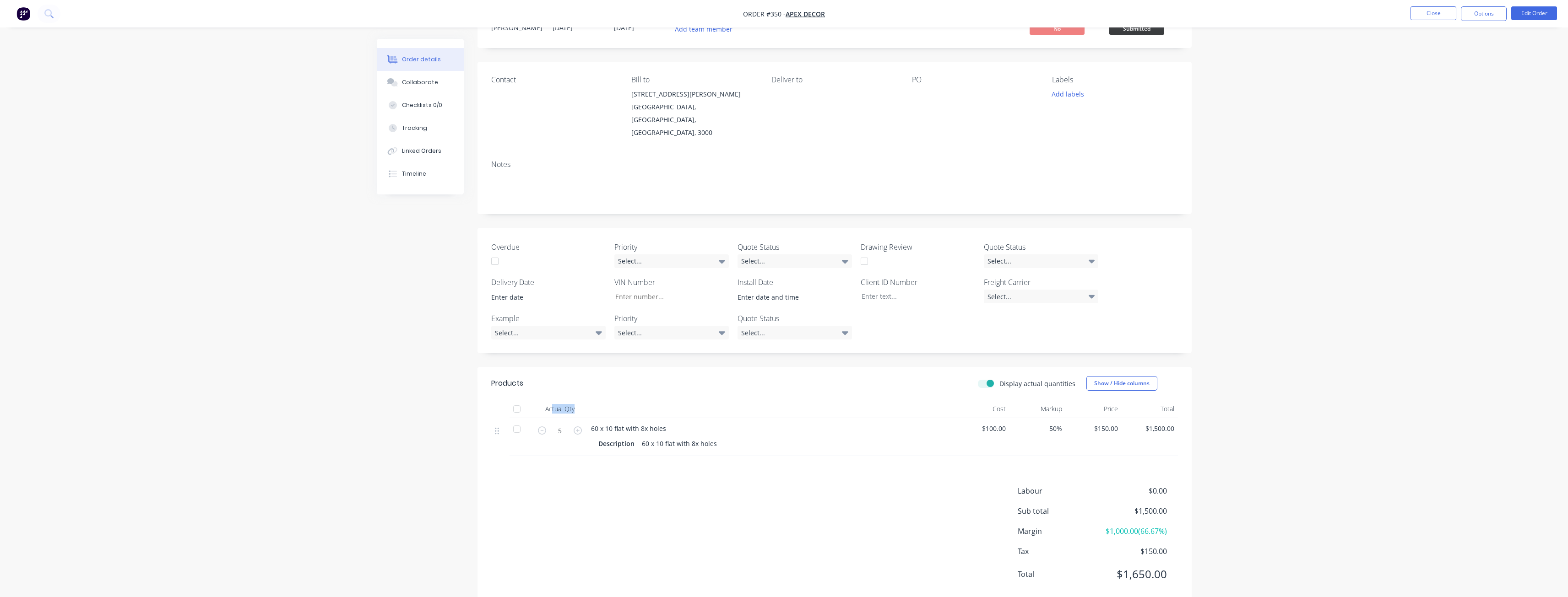
drag, startPoint x: 551, startPoint y: 386, endPoint x: 579, endPoint y: 388, distance: 28.1
click at [579, 400] on div "Actual Qty" at bounding box center [559, 409] width 55 height 18
drag, startPoint x: 1146, startPoint y: 517, endPoint x: 1192, endPoint y: 518, distance: 46.0
click at [1192, 518] on div "Order details Collaborate Checklists 0/0 Tracking Linked Orders Timeline Order …" at bounding box center [784, 309] width 833 height 620
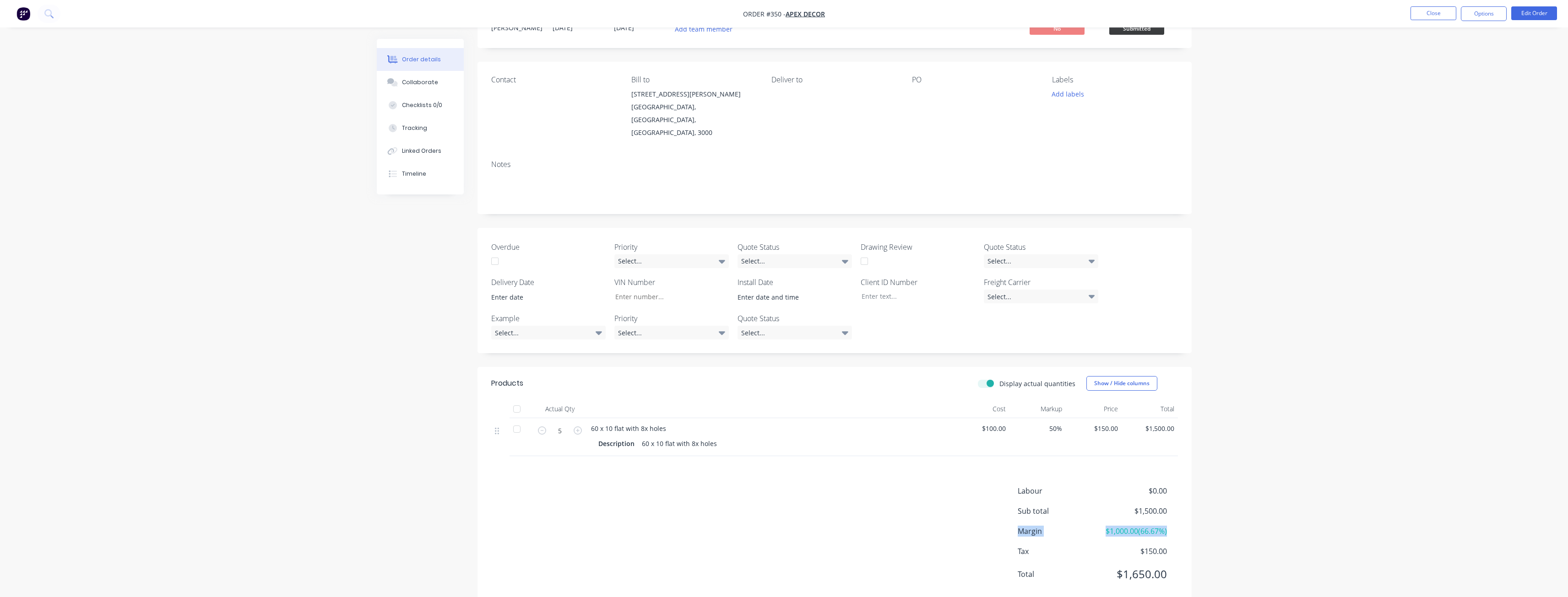
click at [1178, 514] on div "Labour $0.00 Sub total $1,500.00 Margin $1,000.00 ( 66.67 %) Tax $150.00 Total …" at bounding box center [835, 539] width 714 height 106
drag, startPoint x: 1027, startPoint y: 364, endPoint x: 1075, endPoint y: 371, distance: 48.5
click at [1075, 371] on header "Products Display actual quantities Show / Hide columns" at bounding box center [835, 383] width 714 height 33
drag, startPoint x: 1007, startPoint y: 510, endPoint x: 1157, endPoint y: 518, distance: 150.2
click at [1157, 518] on div "Labour $0.00 Sub total $1,500.00 Margin $1,000.00 ( 66.67 %) Tax $150.00 Total …" at bounding box center [835, 539] width 687 height 106
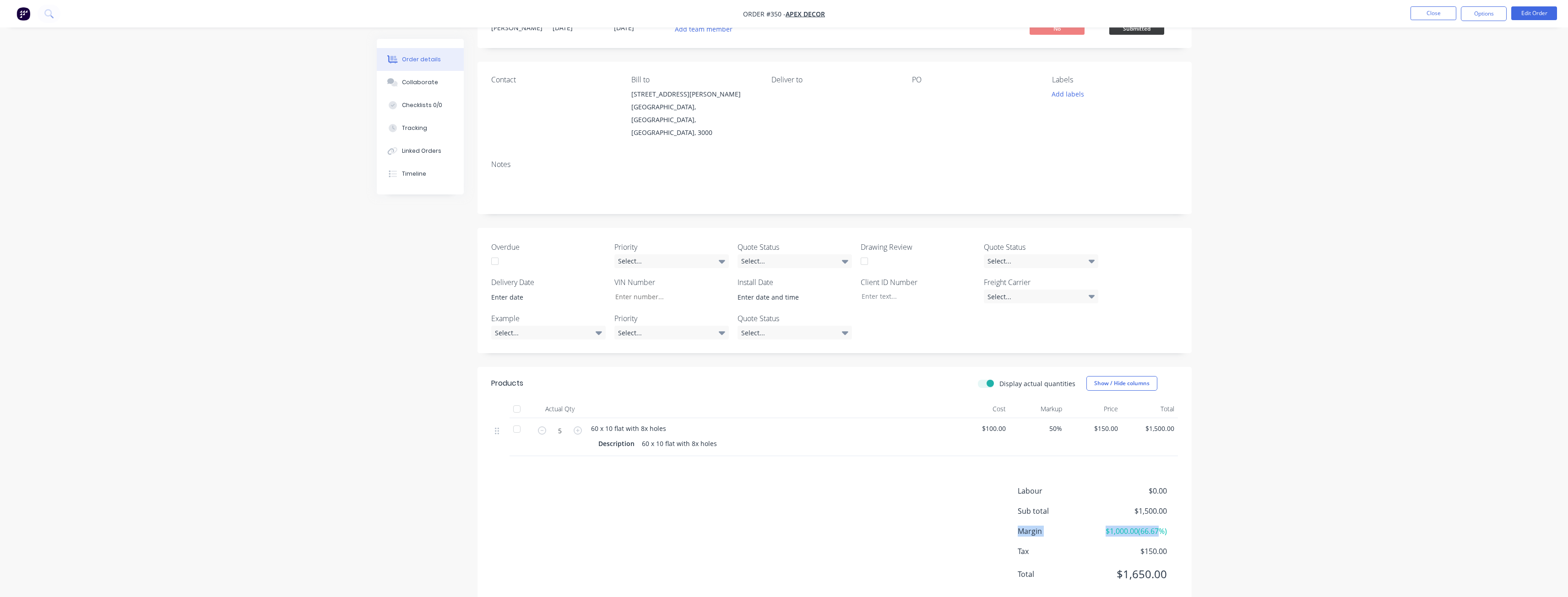
click at [1157, 518] on div "Labour $0.00 Sub total $1,500.00 Margin $1,000.00 ( 66.67 %) Tax $150.00 Total …" at bounding box center [1098, 539] width 160 height 106
click at [956, 373] on header "Products Display actual quantities Show / Hide columns" at bounding box center [835, 383] width 714 height 33
drag, startPoint x: 1015, startPoint y: 515, endPoint x: 1166, endPoint y: 508, distance: 151.2
click at [1166, 508] on div "Labour $0.00 Sub total $1,500.00 Margin $1,000.00 ( 66.67 %) Tax $150.00 Total …" at bounding box center [835, 539] width 687 height 106
click at [1166, 526] on span "$1,000.00 ( 66.67 %)" at bounding box center [1132, 531] width 68 height 11
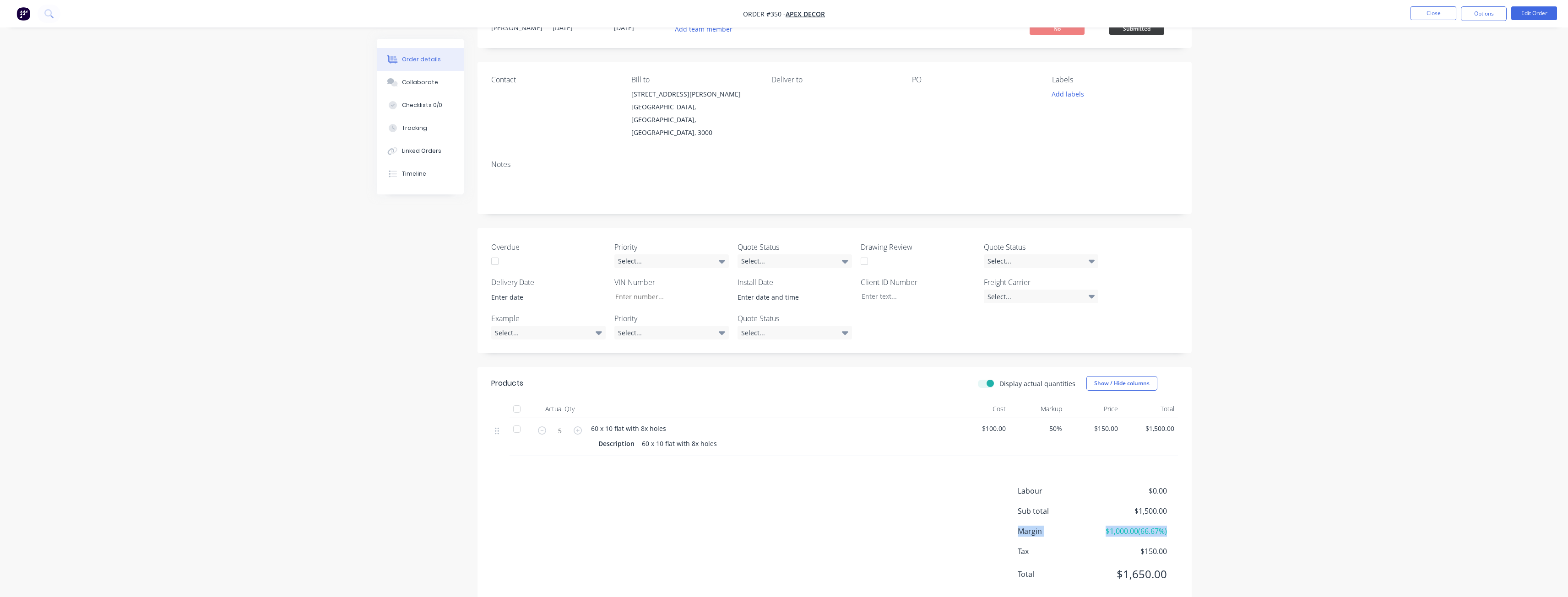
drag, startPoint x: 1169, startPoint y: 510, endPoint x: 933, endPoint y: 454, distance: 242.6
click at [1020, 526] on div "Margin $1,000.00 ( 66.67 %)" at bounding box center [1098, 531] width 160 height 11
click at [393, 464] on div "Created by [PERSON_NAME] Created [DATE] Required [DATE] Assigned to Add team me…" at bounding box center [784, 309] width 815 height 620
